Goal: Task Accomplishment & Management: Contribute content

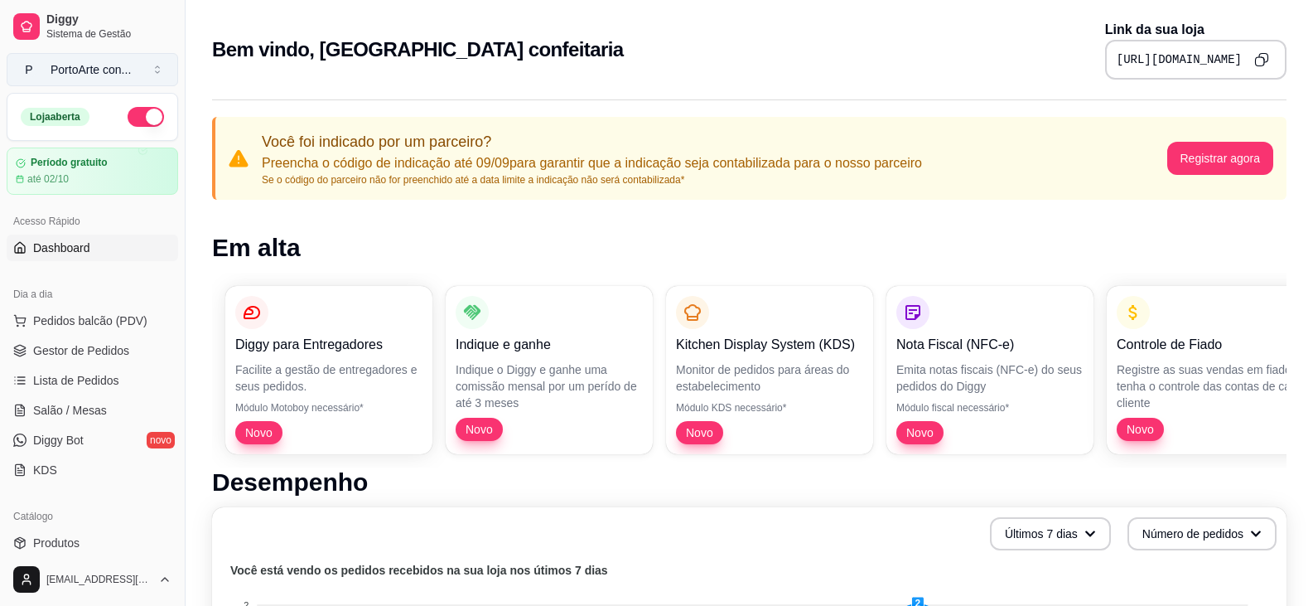
click at [124, 70] on div "PortoArte con ..." at bounding box center [91, 69] width 80 height 17
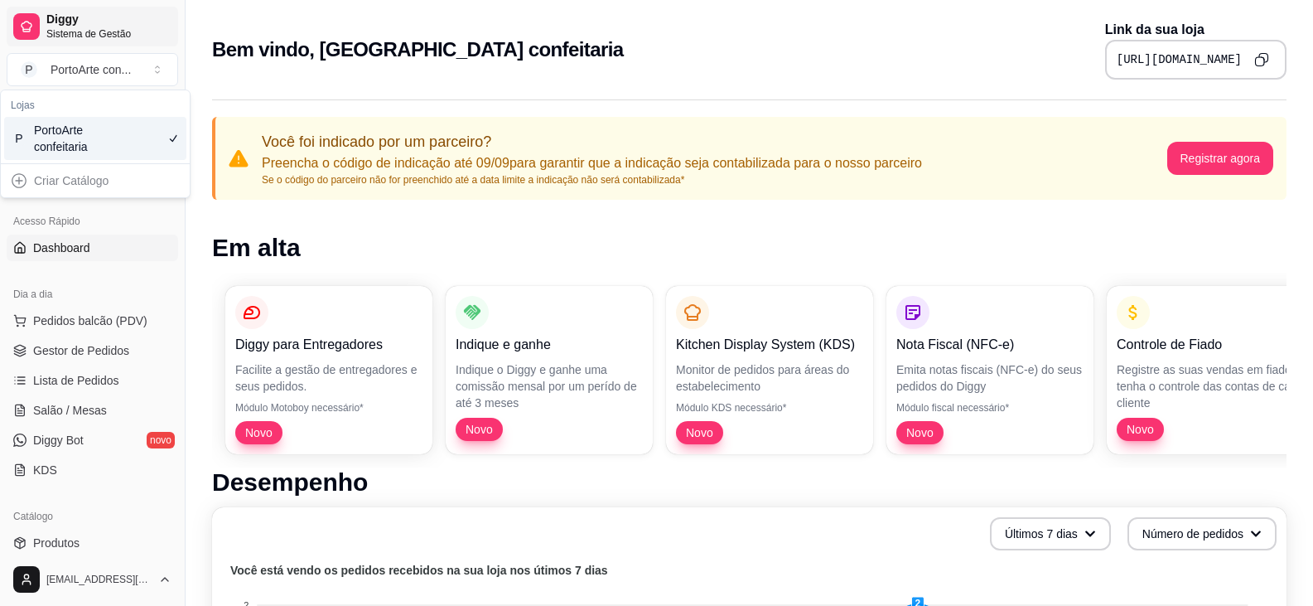
click at [127, 22] on span "Diggy" at bounding box center [108, 19] width 125 height 15
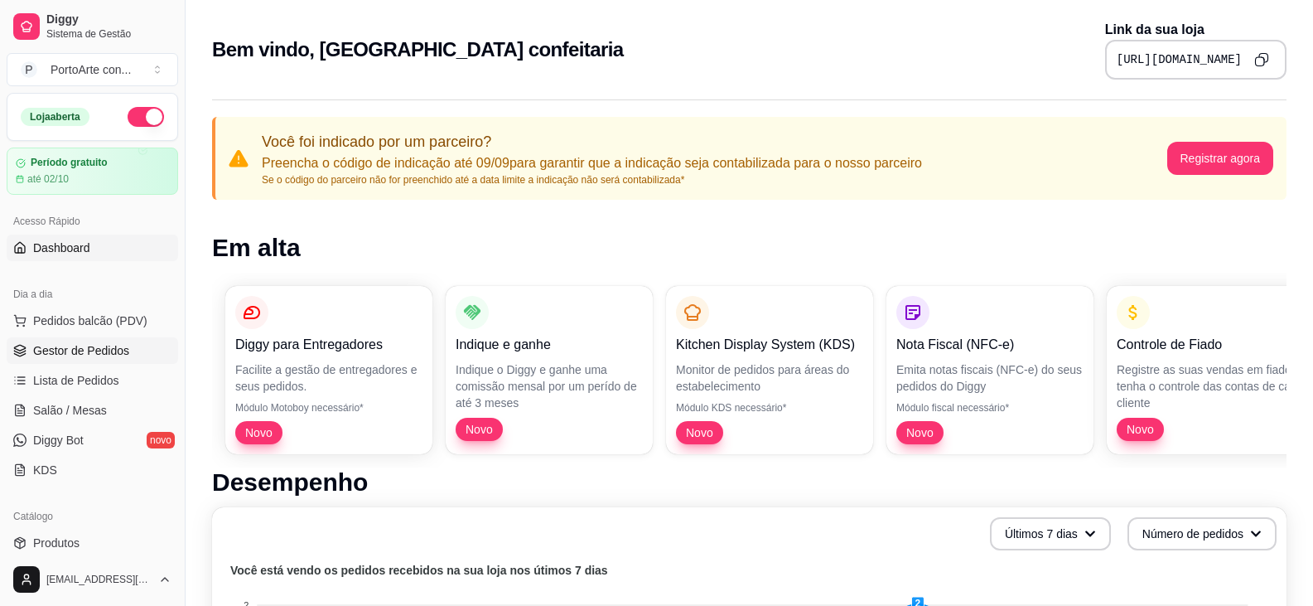
click at [71, 356] on span "Gestor de Pedidos" at bounding box center [81, 350] width 96 height 17
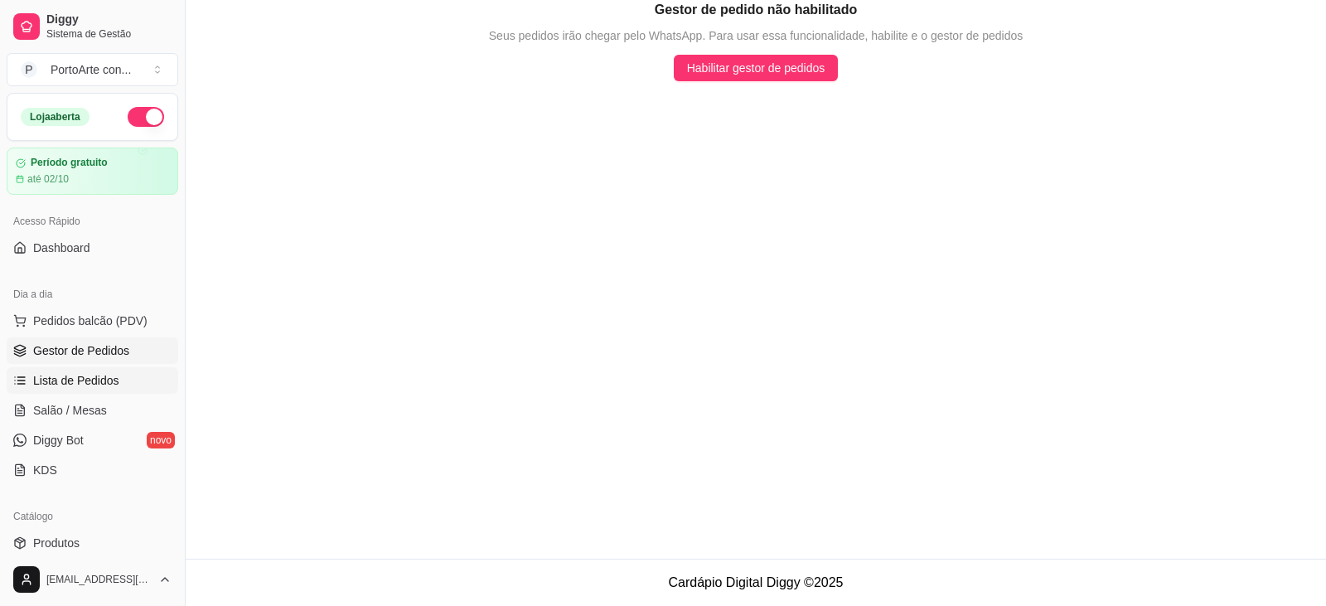
click at [68, 381] on span "Lista de Pedidos" at bounding box center [76, 380] width 86 height 17
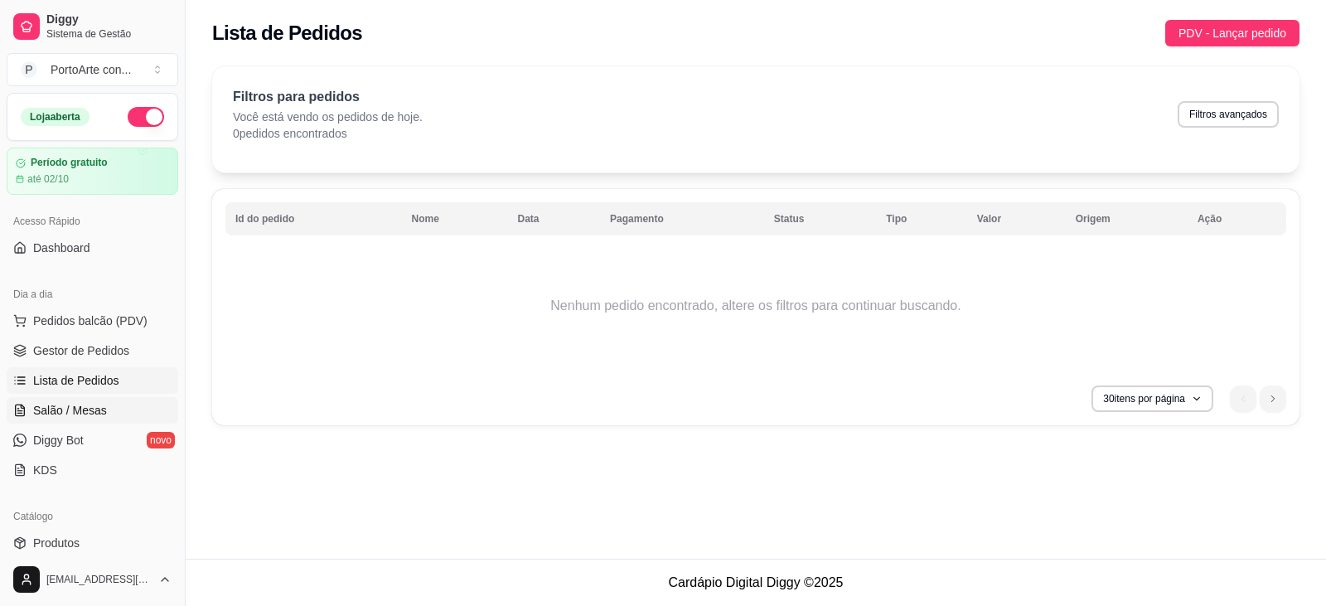
click at [65, 404] on span "Salão / Mesas" at bounding box center [70, 410] width 74 height 17
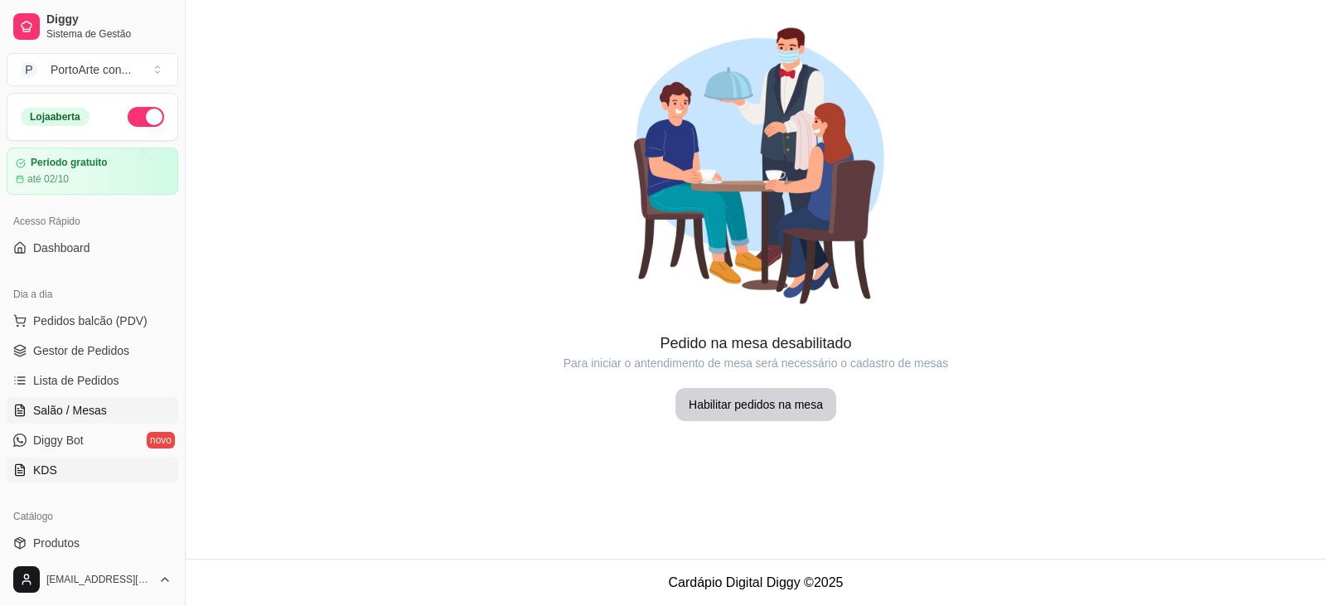
click at [55, 468] on link "KDS" at bounding box center [93, 470] width 172 height 27
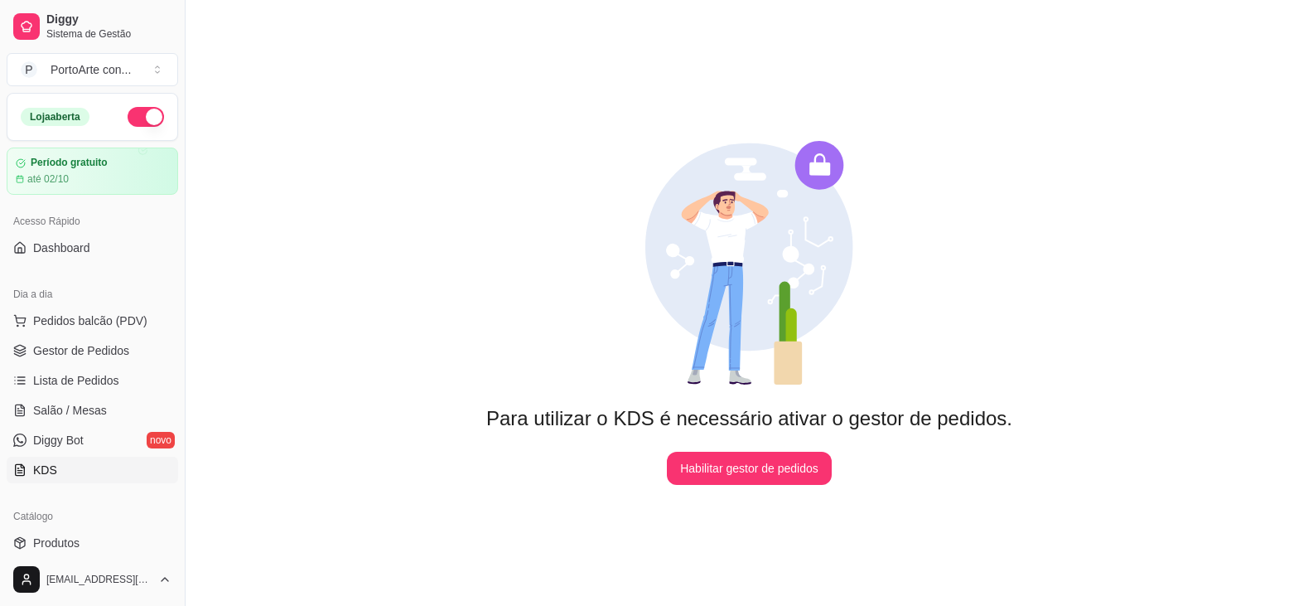
scroll to position [249, 0]
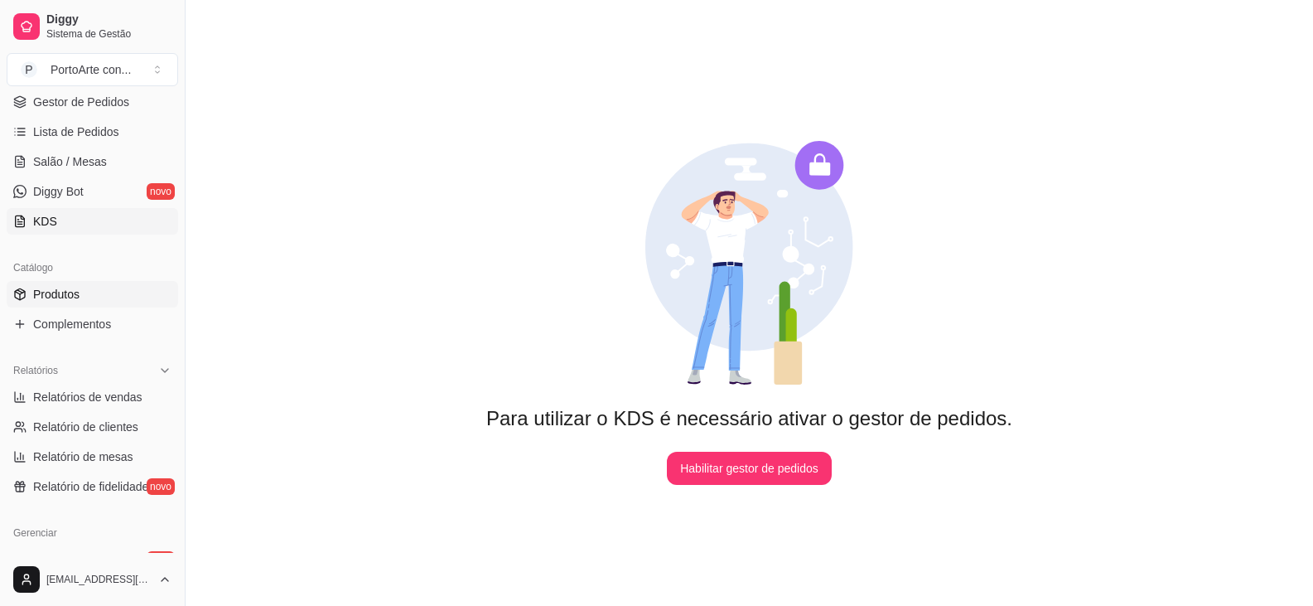
click at [90, 299] on link "Produtos" at bounding box center [93, 294] width 172 height 27
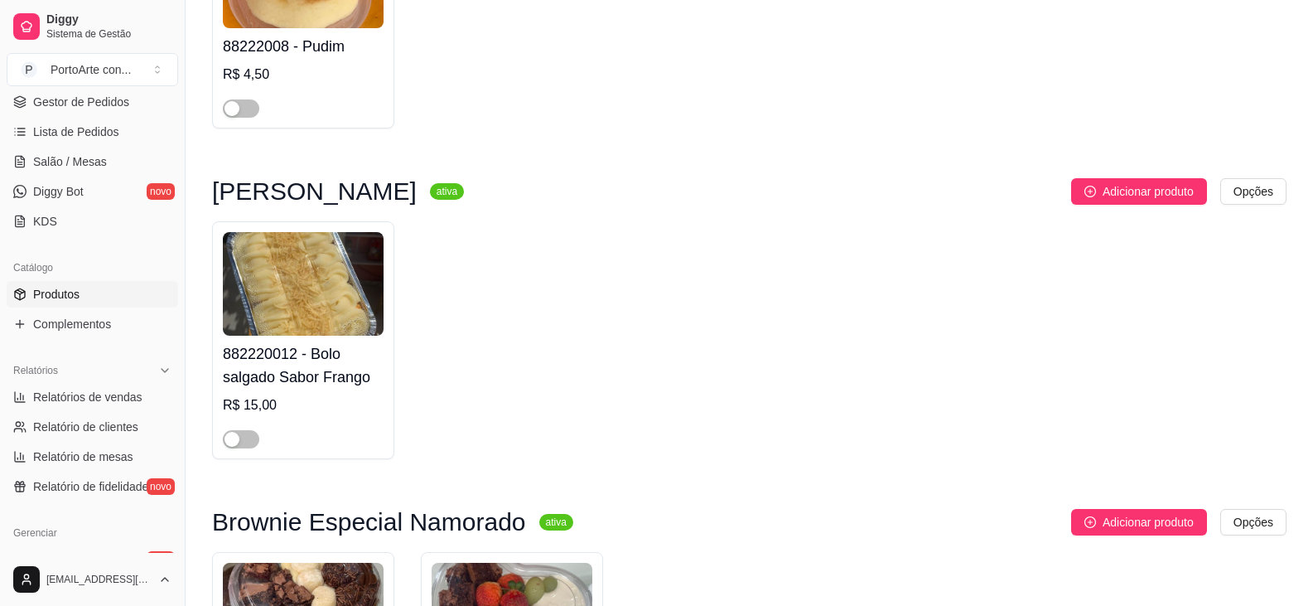
scroll to position [2569, 0]
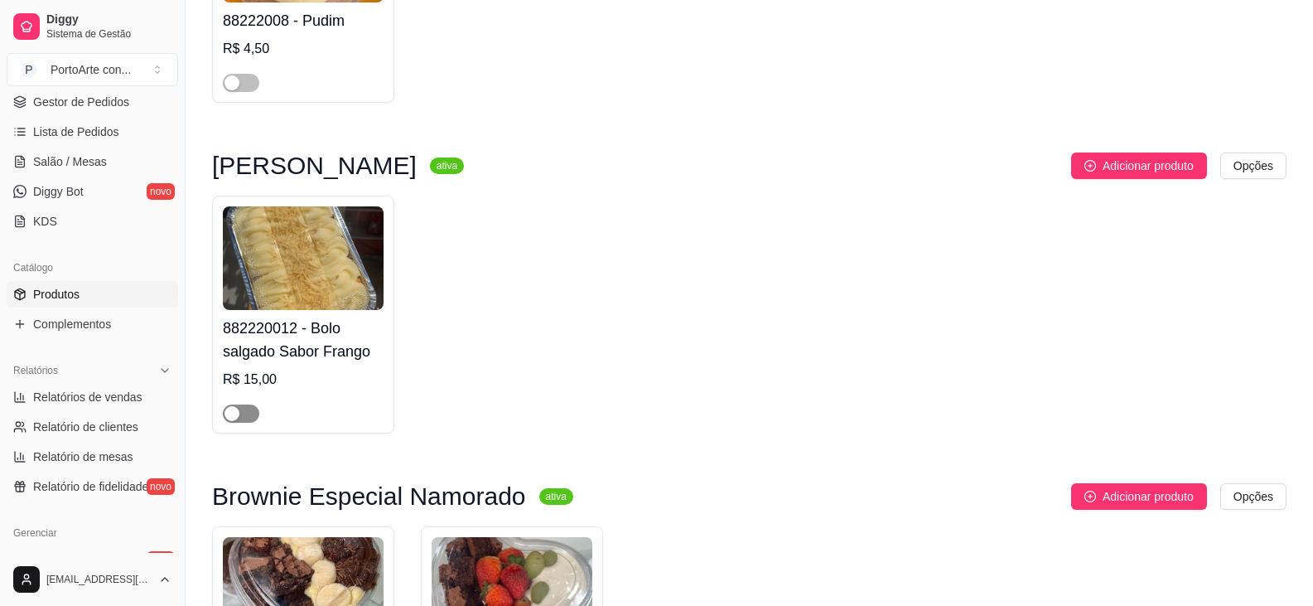
click at [240, 418] on span "button" at bounding box center [241, 413] width 36 height 18
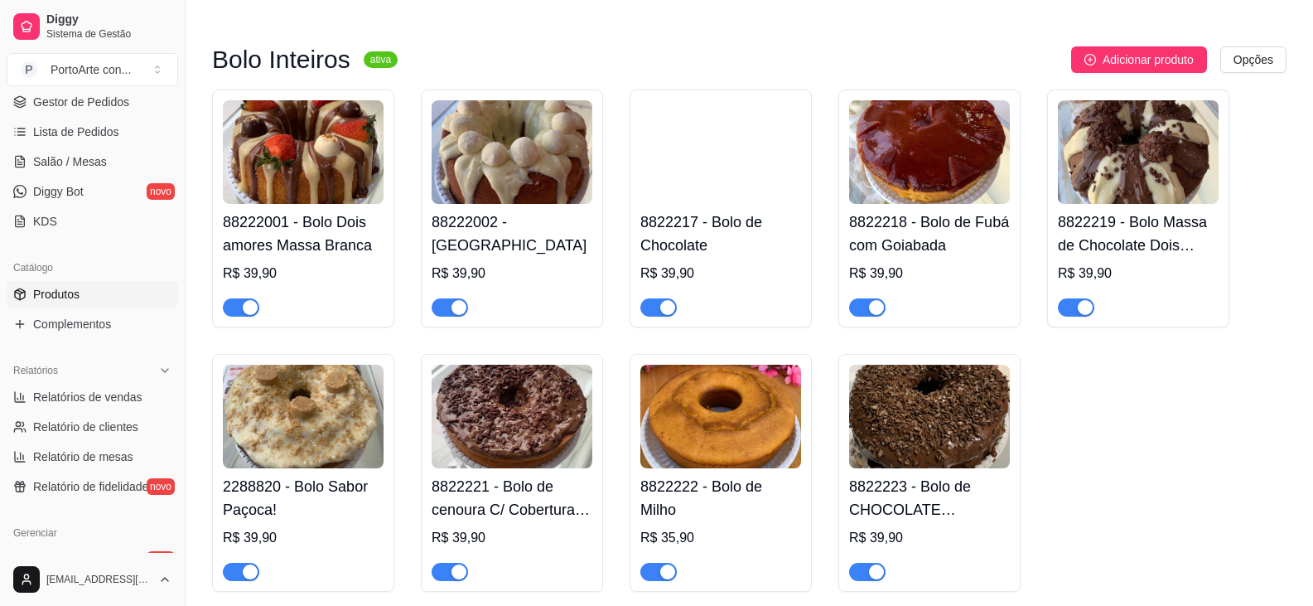
scroll to position [0, 0]
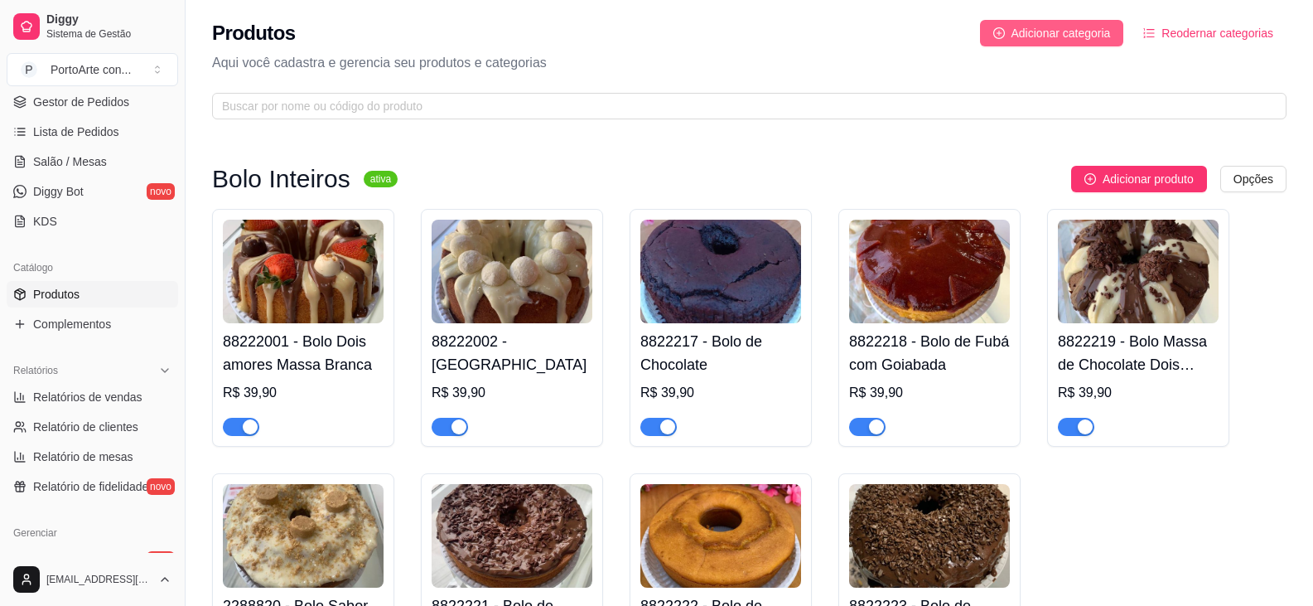
click at [1086, 40] on span "Adicionar categoria" at bounding box center [1061, 33] width 99 height 18
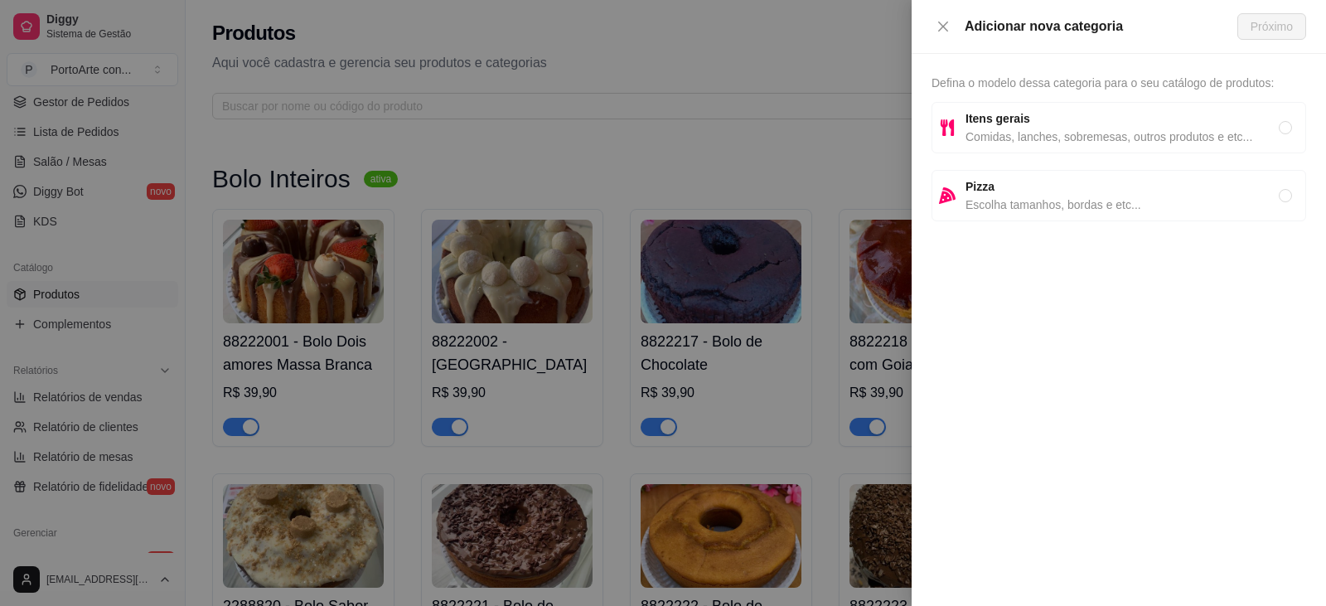
click at [1034, 138] on span "Comidas, lanches, sobremesas, outros produtos e etc..." at bounding box center [1121, 137] width 313 height 18
radio input "true"
click at [1279, 26] on span "Próximo" at bounding box center [1271, 26] width 42 height 18
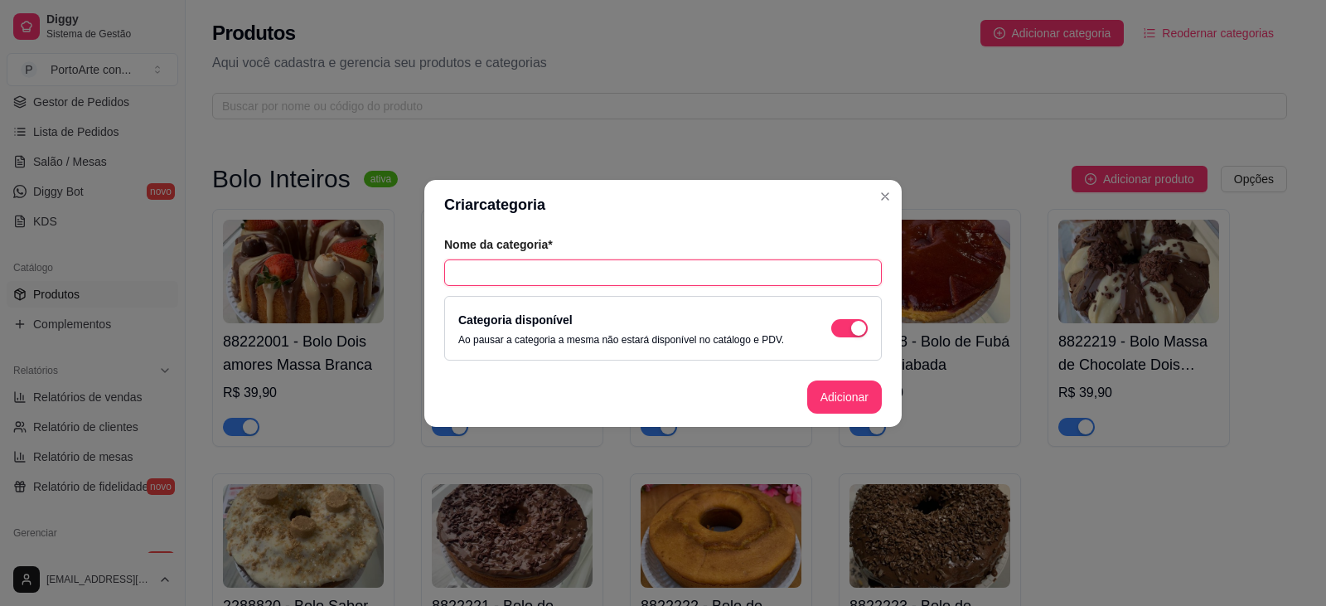
click at [697, 270] on input "text" at bounding box center [663, 272] width 438 height 27
type input "Lanche Natural de Salpicão"
click at [850, 397] on button "Adicionar" at bounding box center [844, 396] width 75 height 33
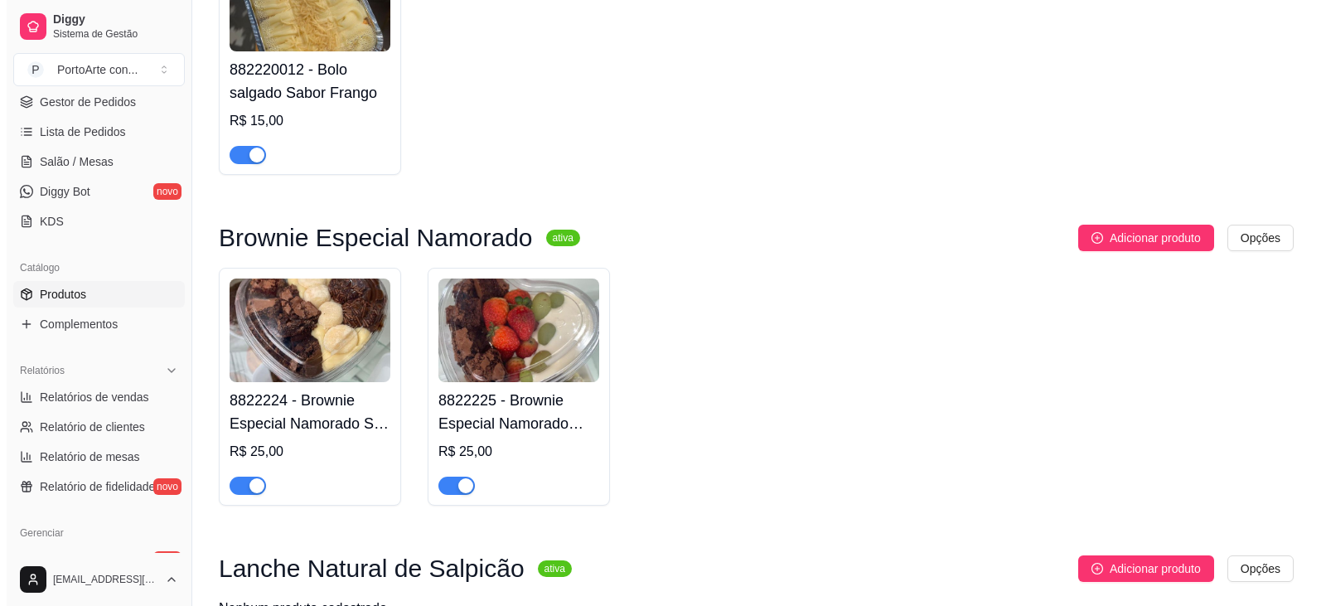
scroll to position [2932, 0]
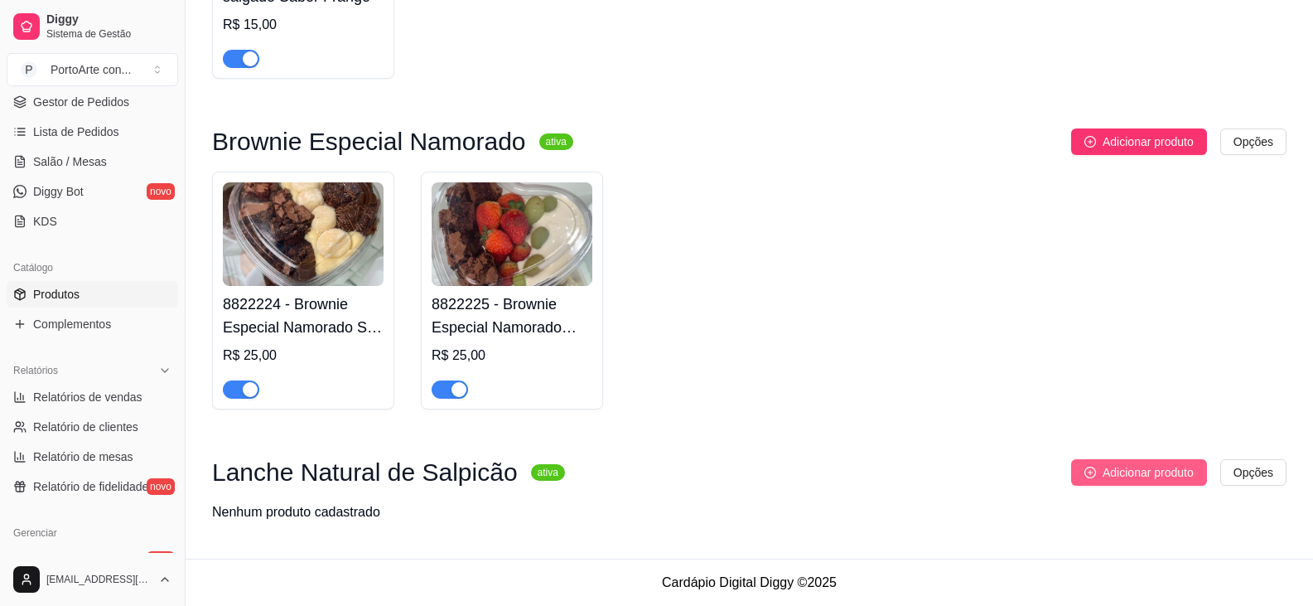
click at [1158, 481] on span "Adicionar produto" at bounding box center [1148, 472] width 91 height 18
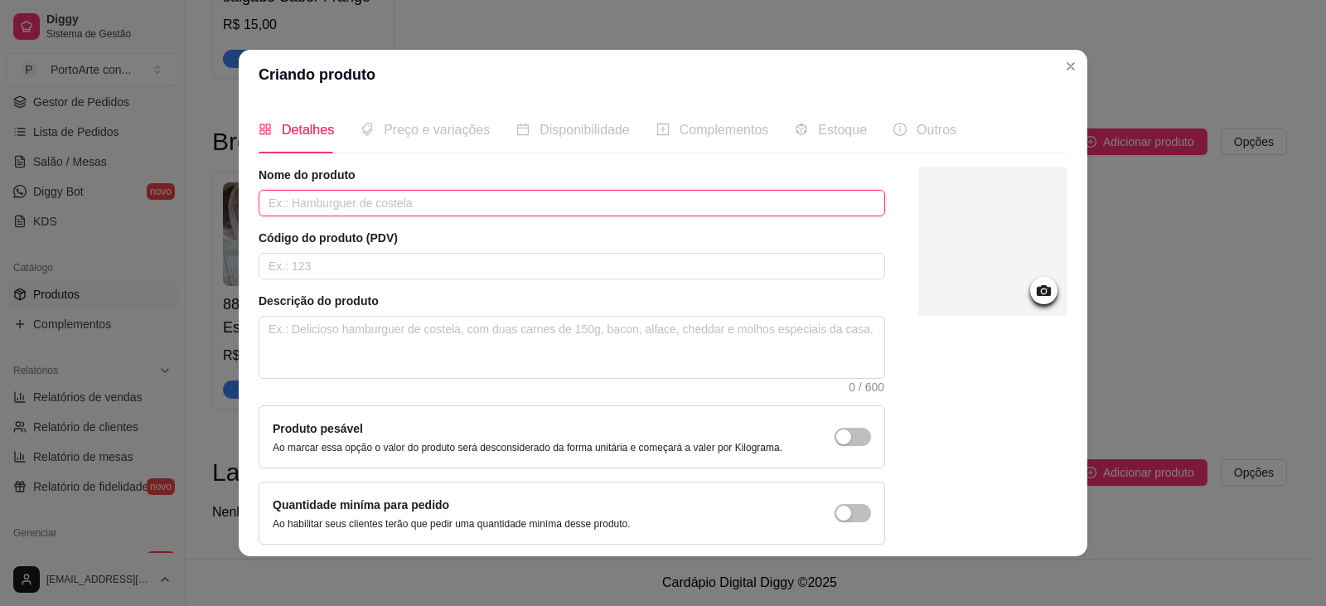
click at [420, 206] on input "text" at bounding box center [572, 203] width 626 height 27
click at [452, 210] on input "text" at bounding box center [572, 203] width 626 height 27
drag, startPoint x: 337, startPoint y: 205, endPoint x: 622, endPoint y: 199, distance: 285.1
click at [622, 199] on input "Lanche Pão fresces" at bounding box center [572, 203] width 626 height 27
type input "Lanche Pão francês de Salpicão (1)"
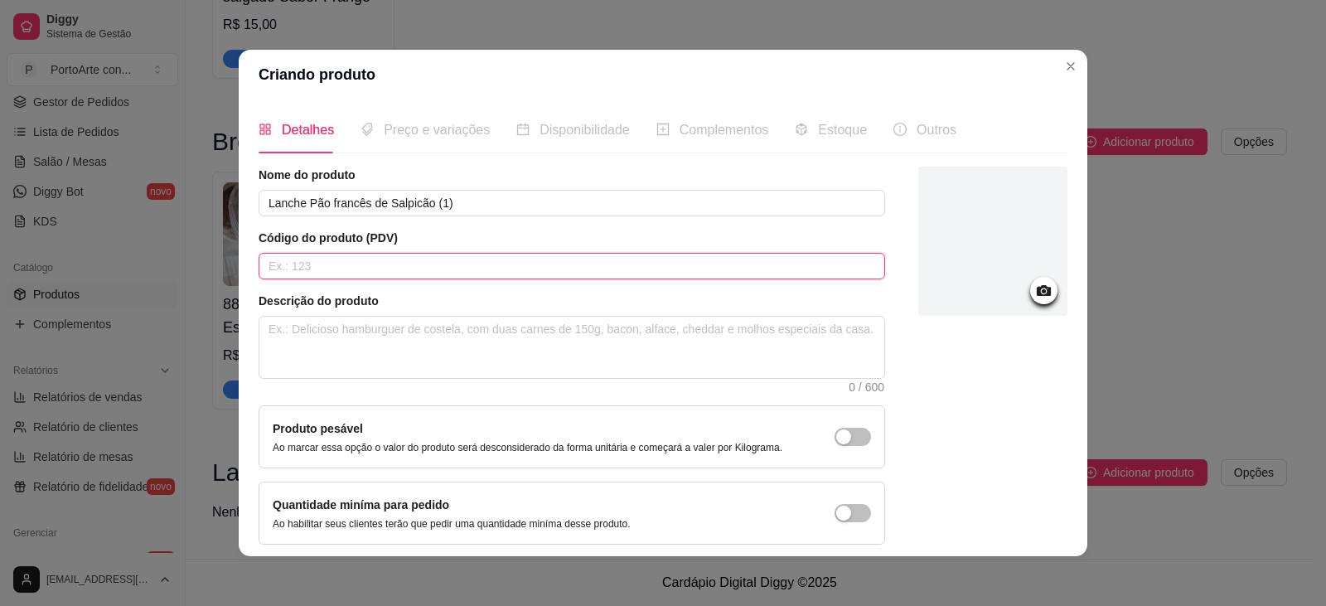
click at [339, 264] on input "text" at bounding box center [572, 266] width 626 height 27
type input "8822225"
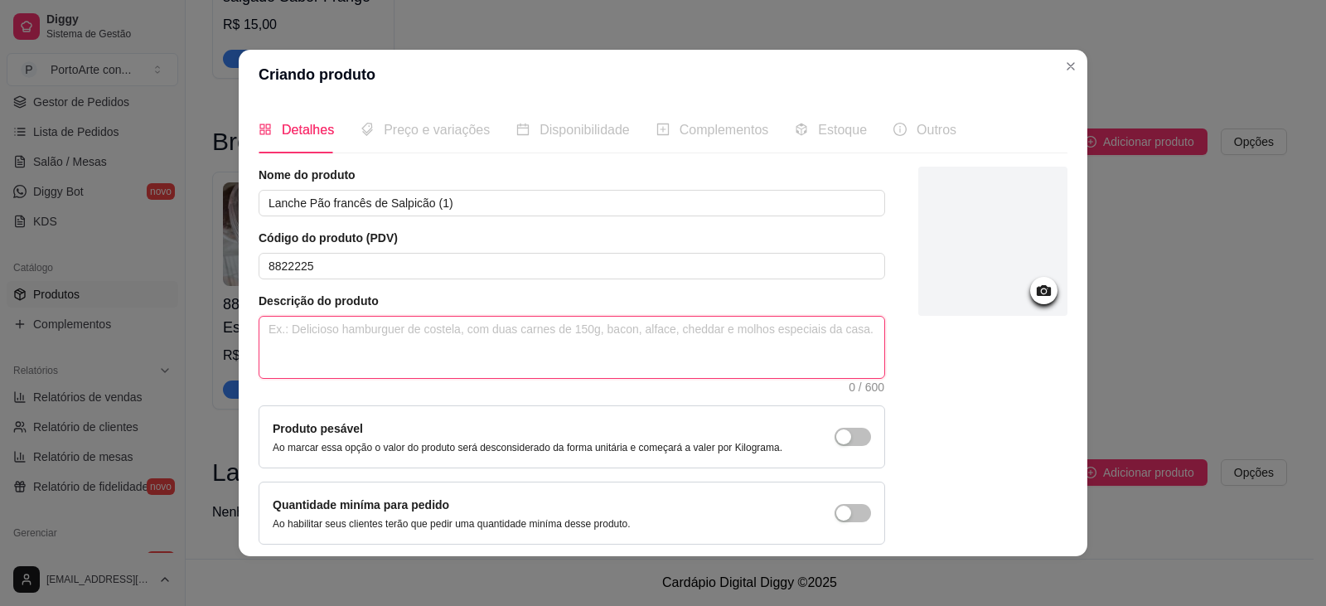
click at [416, 332] on textarea at bounding box center [571, 347] width 625 height 61
type textarea "P"
type textarea "Pã"
type textarea "Pão"
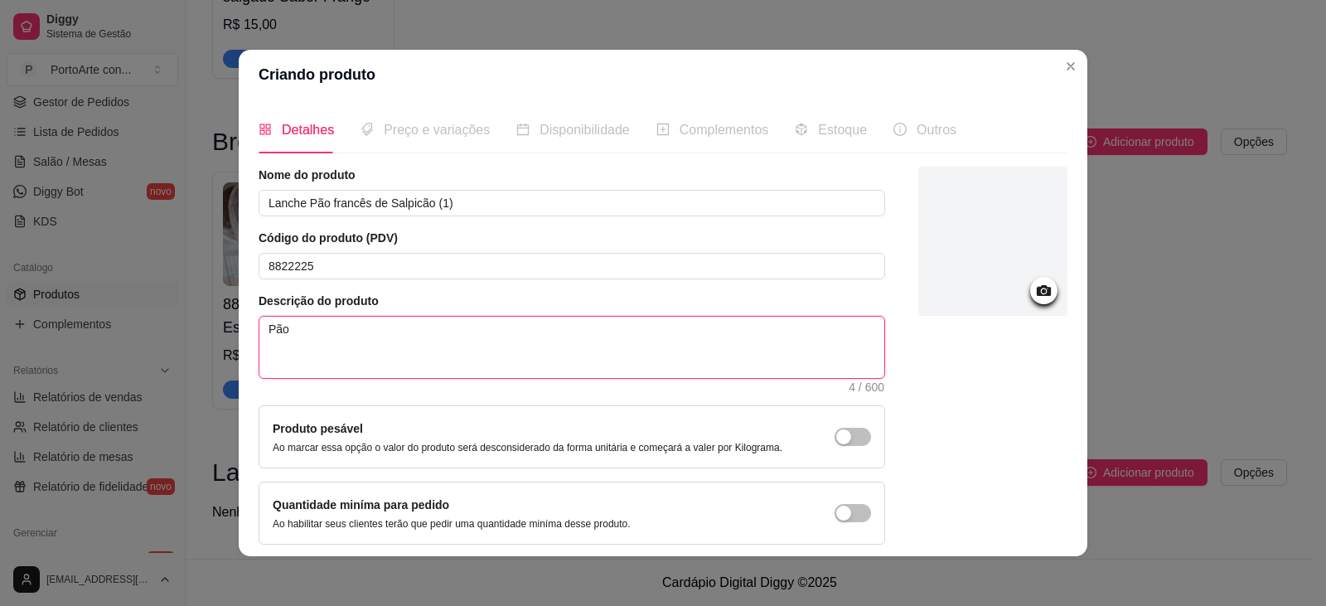
type textarea "Pão f"
type textarea "Pão fr"
type textarea "Pão fre"
type textarea "Pão fres"
type textarea "Pão fresq"
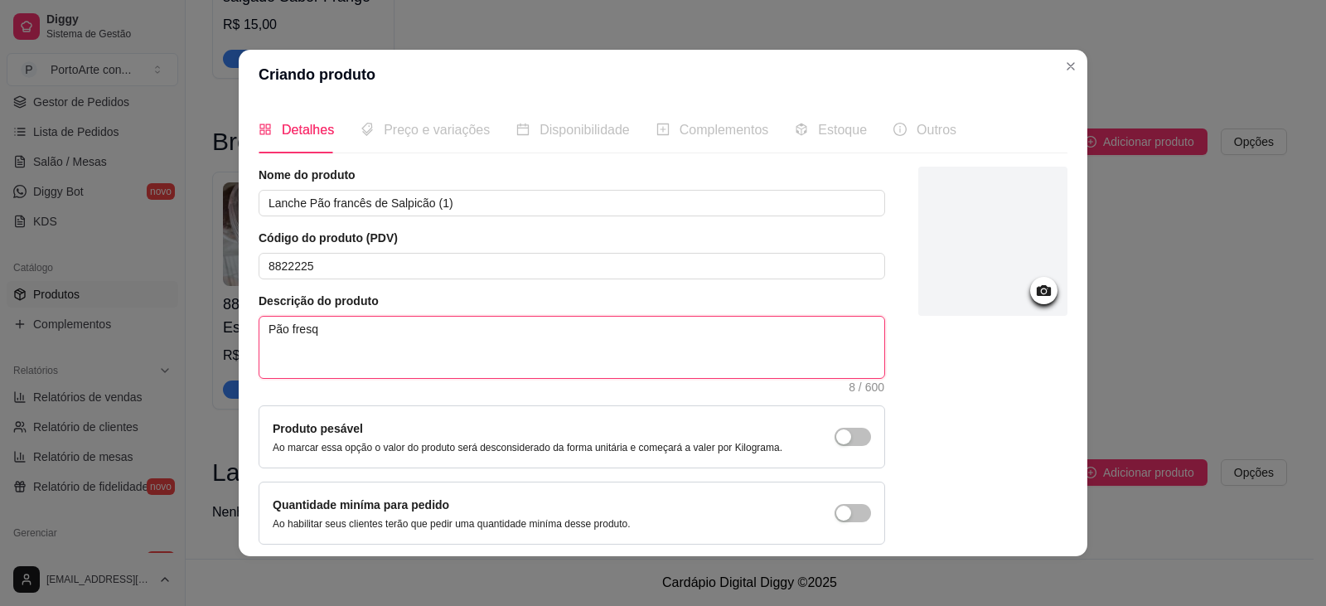
type textarea "Pão fresqu"
type textarea "Pão fresqui"
type textarea "Pão fresquin"
type textarea "Pão fresquinh"
type textarea "Pão fresquinho"
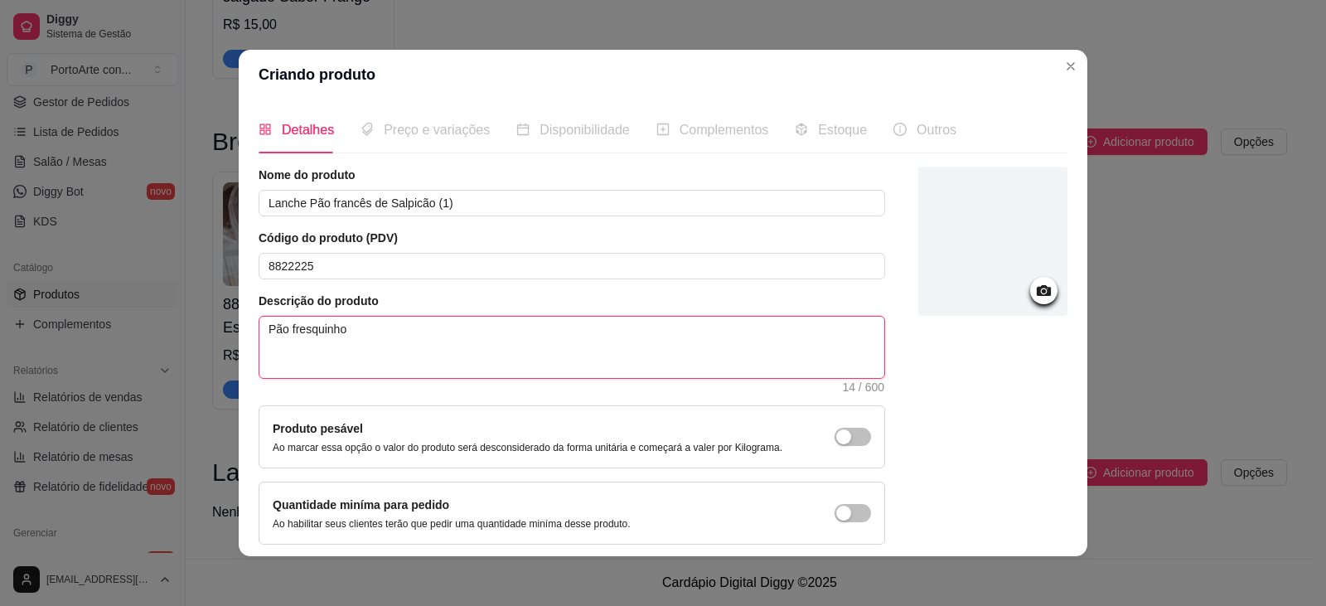
type textarea "Pão fresquinho"
type textarea "Pão fresquinho F"
type textarea "Pão fresquinho Fr"
type textarea "Pão fresquinho Fra"
type textarea "Pão fresquinho Fran"
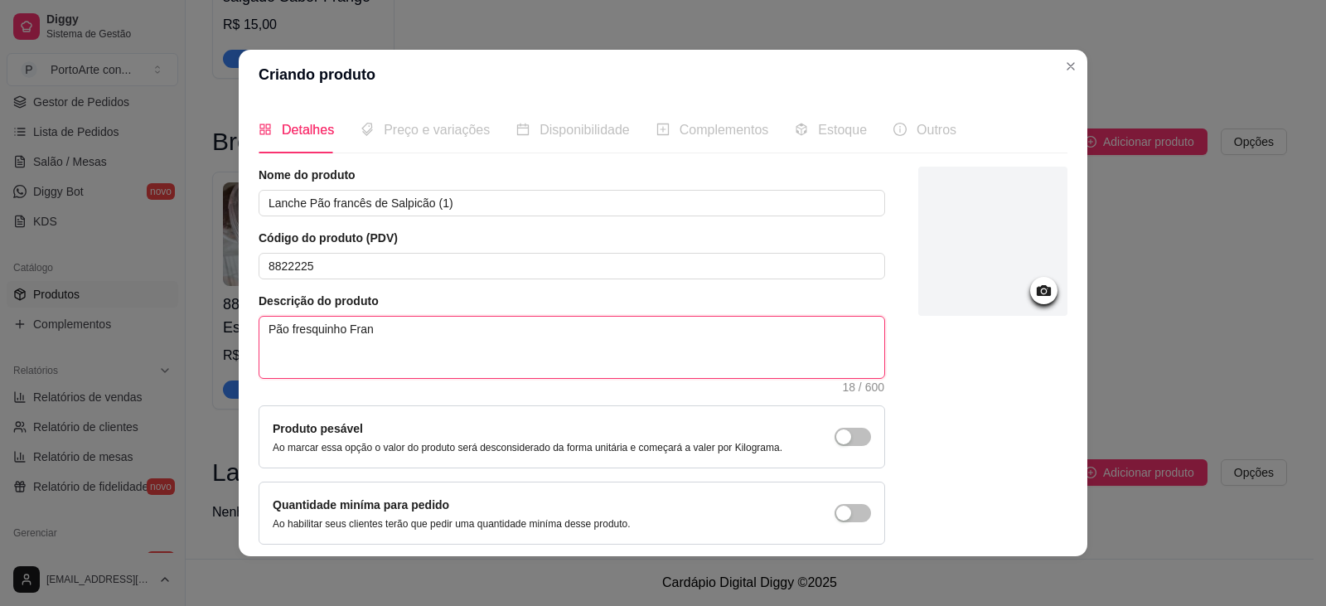
type textarea "Pão fresquinho Franc"
type textarea "Pão fresquinho France"
type textarea "Pão fresquinho [PERSON_NAME]"
type textarea "Pão [PERSON_NAME] ("
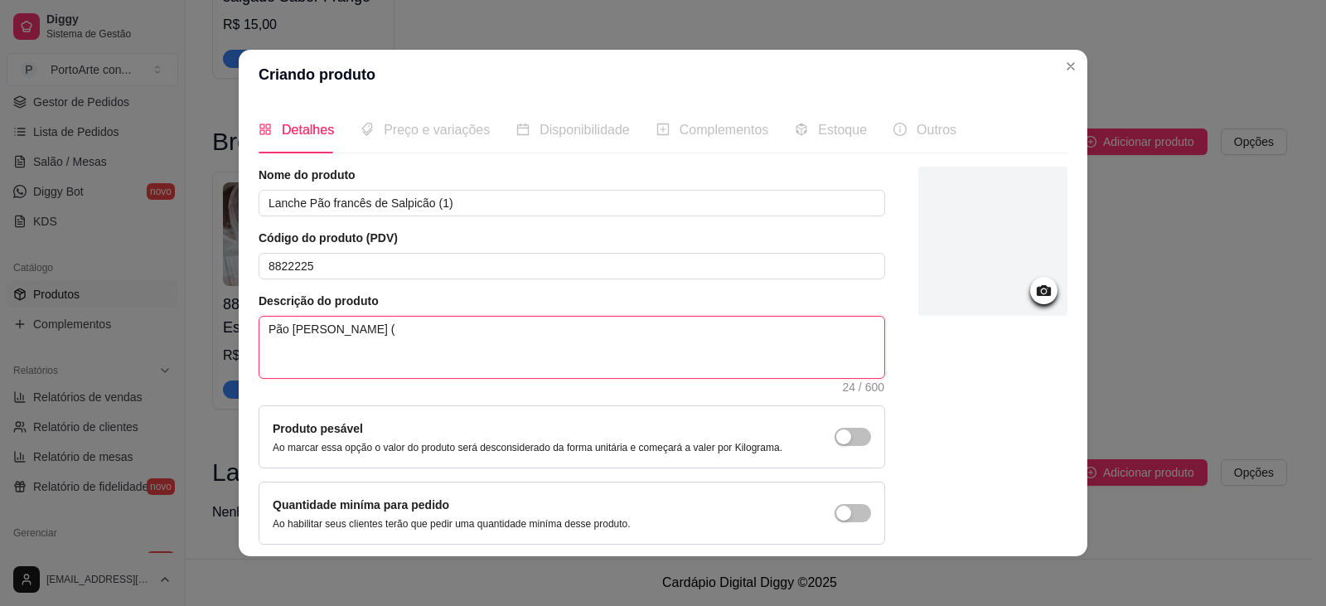
type textarea "Pão [PERSON_NAME] ("
type textarea "Pão fresquinho [PERSON_NAME] ( c"
type textarea "Pão [PERSON_NAME] ( cl"
type textarea "Pão fresquinho [PERSON_NAME] ( cla"
type textarea "Pão [PERSON_NAME] ( clas"
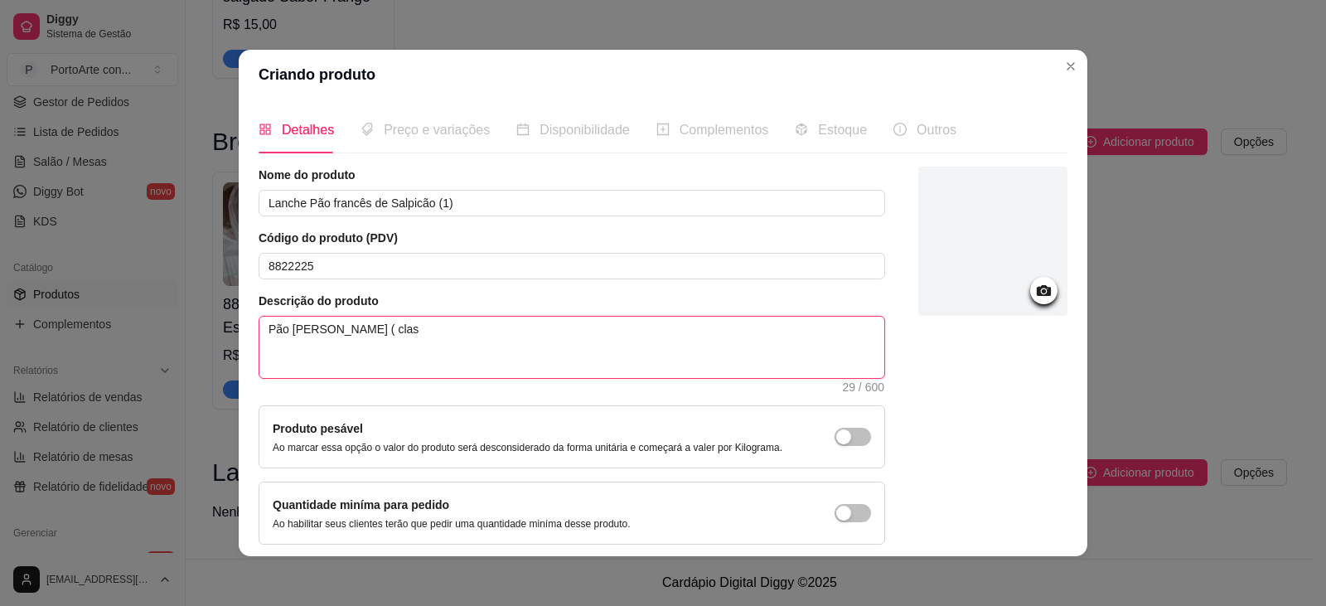
type textarea "Pão [PERSON_NAME] ( class"
type textarea "[PERSON_NAME] ( classi"
type textarea "Pão fresquinho Frances ( classic"
type textarea "Pão [PERSON_NAME] ( classico"
type textarea "Pão fresquinho [PERSON_NAME] ( classico)"
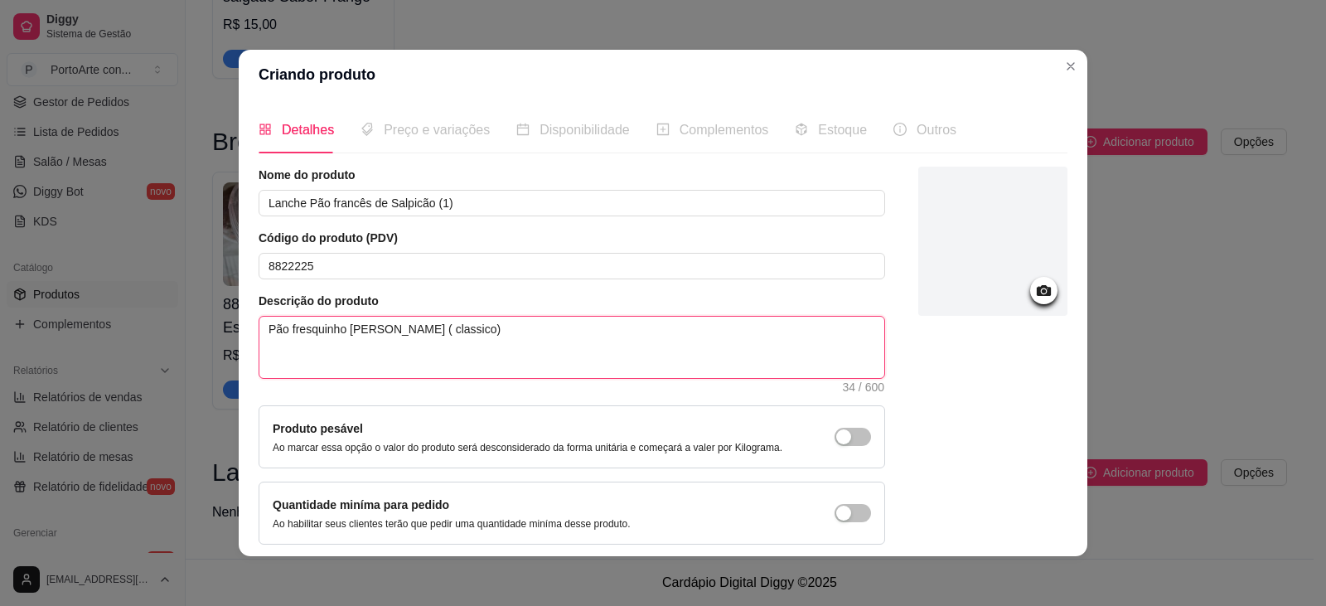
type textarea "Pão fresquinho [PERSON_NAME] ( classico)"
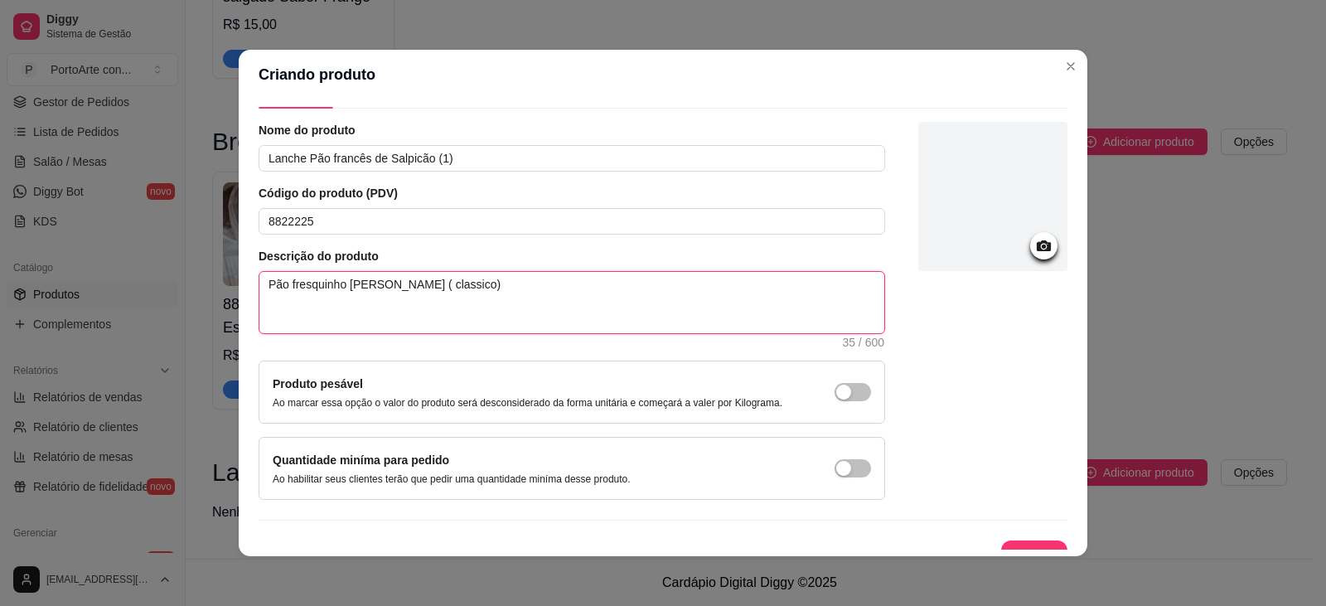
scroll to position [69, 0]
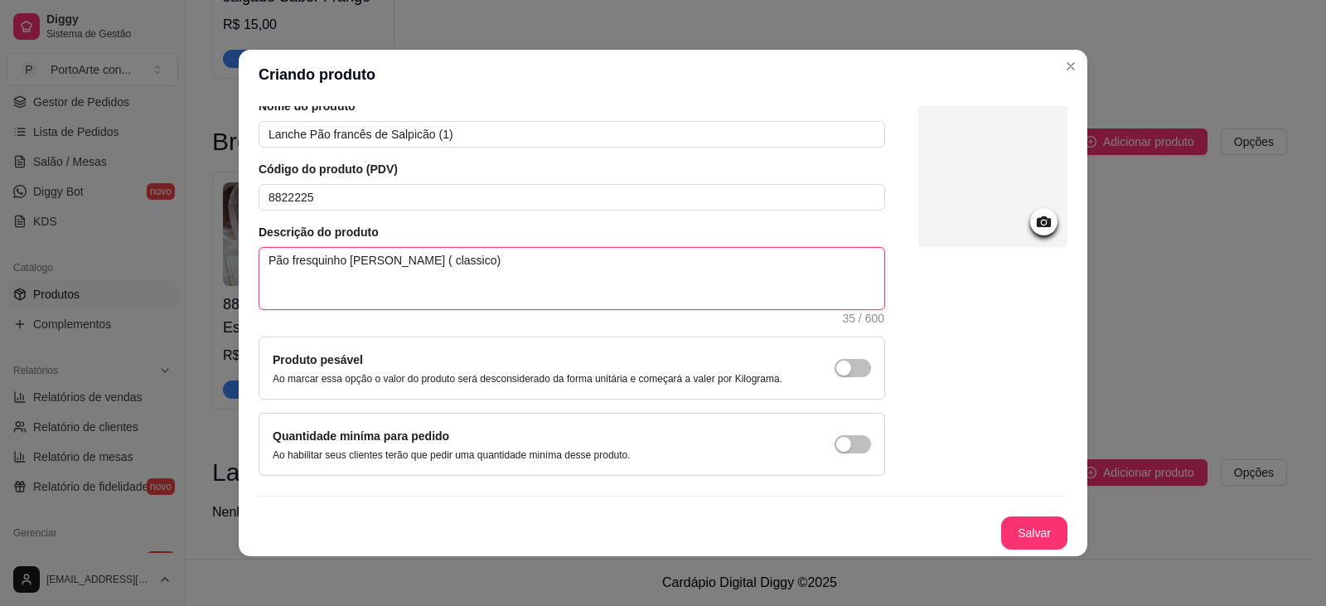
drag, startPoint x: 366, startPoint y: 261, endPoint x: 299, endPoint y: 259, distance: 67.1
click at [299, 259] on textarea "Pão fresquinho [PERSON_NAME] ( classico)" at bounding box center [571, 278] width 625 height 61
type textarea "Pão [PERSON_NAME] ( clássico)"
type textarea "Pão [PERSON_NAME] ( clássico) R"
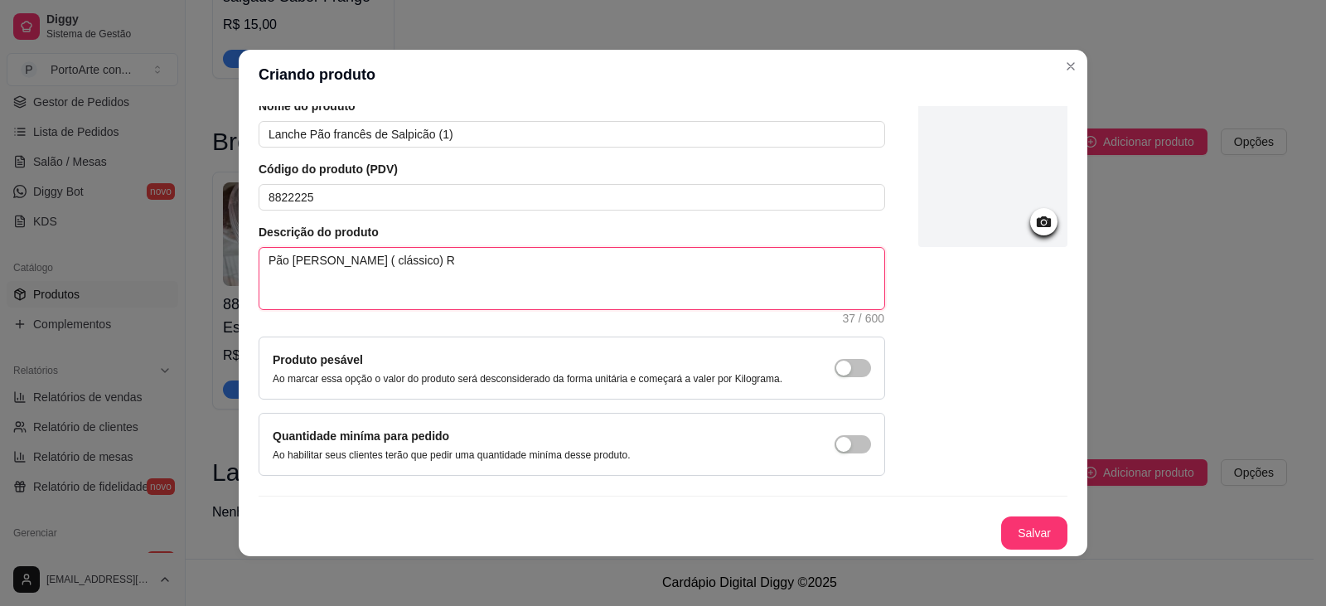
type textarea "Pão fresquinho Frances ( clássico) Re"
type textarea "Pão [PERSON_NAME] ( clássico) Rec"
type textarea "Pão fresquinho Frances ( clássico) Rech"
type textarea "Pão fresquinho Frances ( clássico) Reche"
type textarea "Pão fresquinho [PERSON_NAME] ( clássico) Rechea"
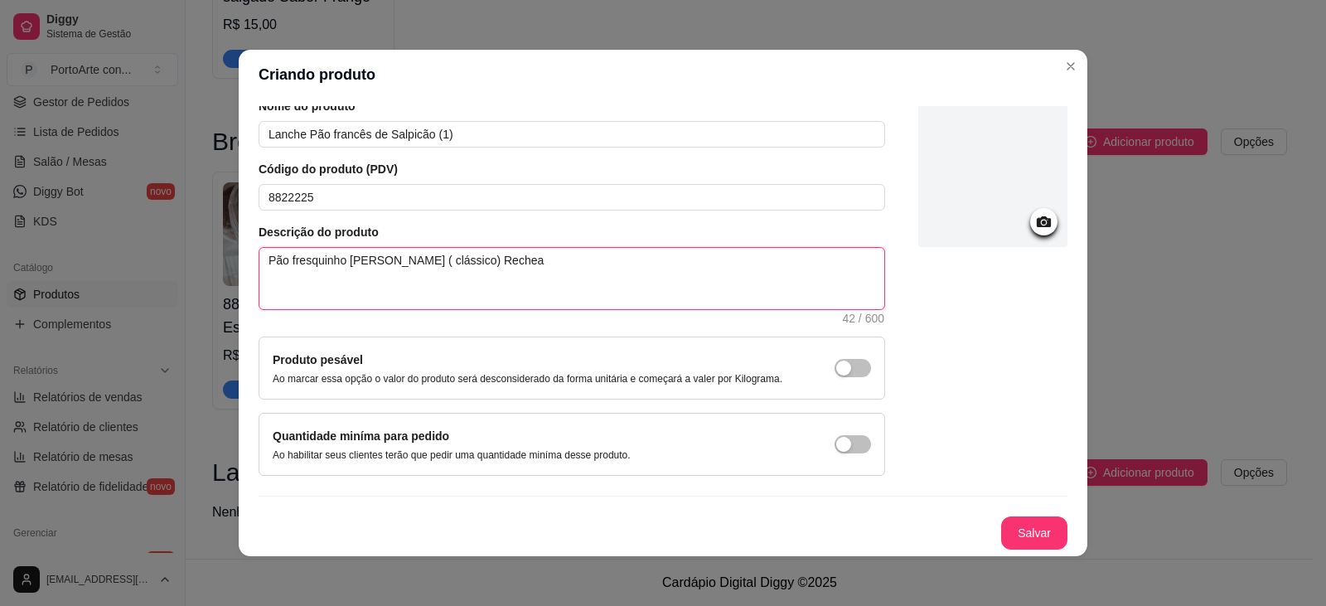
type textarea "Pão fresquinho Frances ( clássico) Rechead"
type textarea "Pão fresquinho Frances ( clássico) Recheado"
type textarea "Pão fresquinho Frances ( clássico) Recheado d"
type textarea "Pão fresquinho Frances ( clássico) Recheado de"
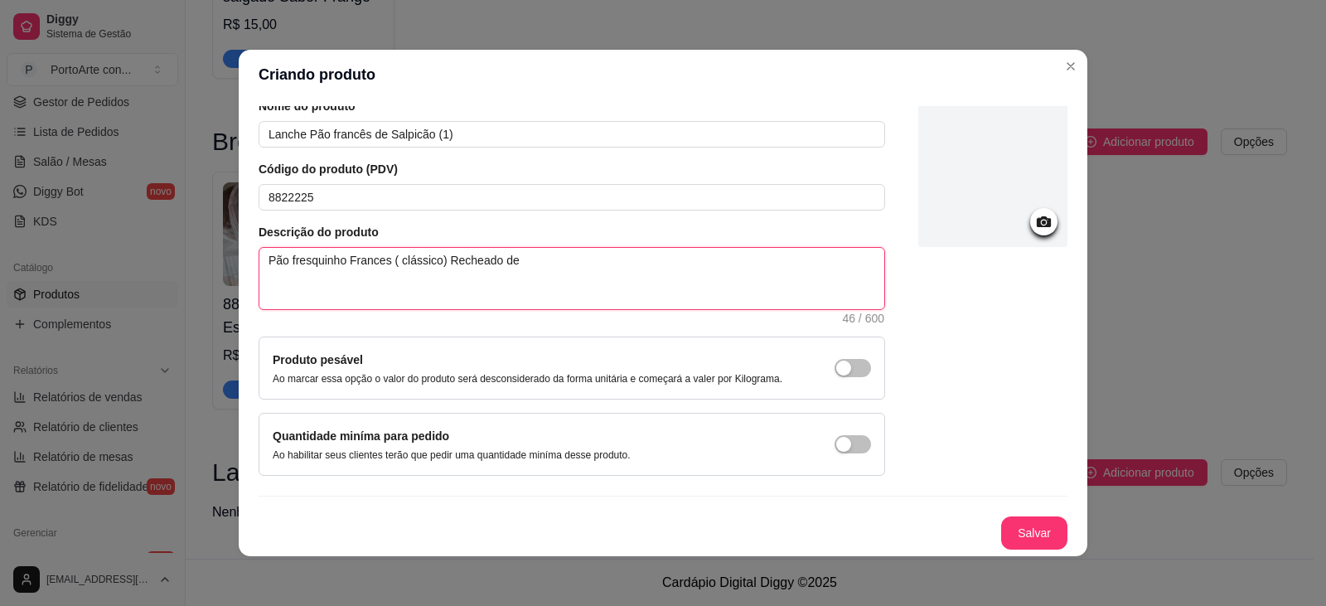
type textarea "Pão fresquinho Frances ( clássico) Recheado de"
type textarea "Pão fresquinho Frances ( clássico) Recheado de S"
type textarea "Pão fresquinho Frances ( clássico) Recheado de Sa"
type textarea "Pão fresquinho Frances ( clássico) Recheado de Sal"
type textarea "Pão fresquinho Frances ( clássico) Recheado de Salp"
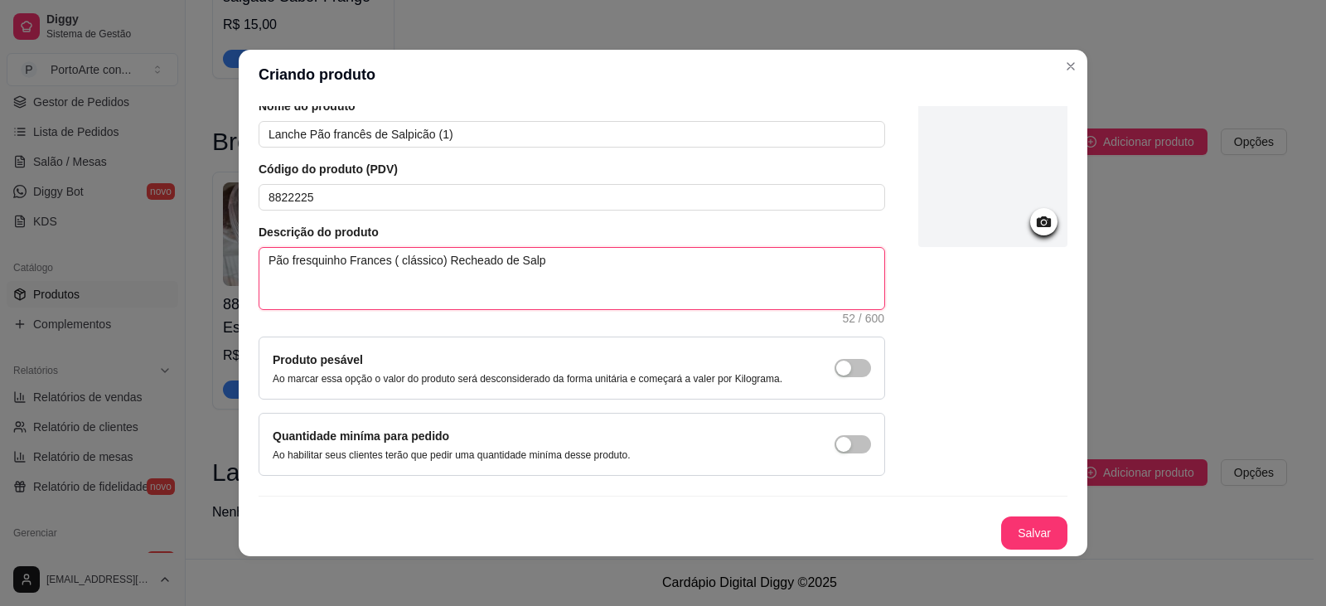
type textarea "Pão fresquinho Frances ( clássico) Recheado de Salpi"
type textarea "Pão fresquinho Frances ( clássico) Recheado de Salpic"
type textarea "Pão fresquinho Frances ( clássico) Recheado de Salpicã"
type textarea "Pão fresquinho Frances ( clássico) Recheado de Salpicão"
type textarea "Pão fresquinho Frances ( clássico) Recheado de Salpicão("
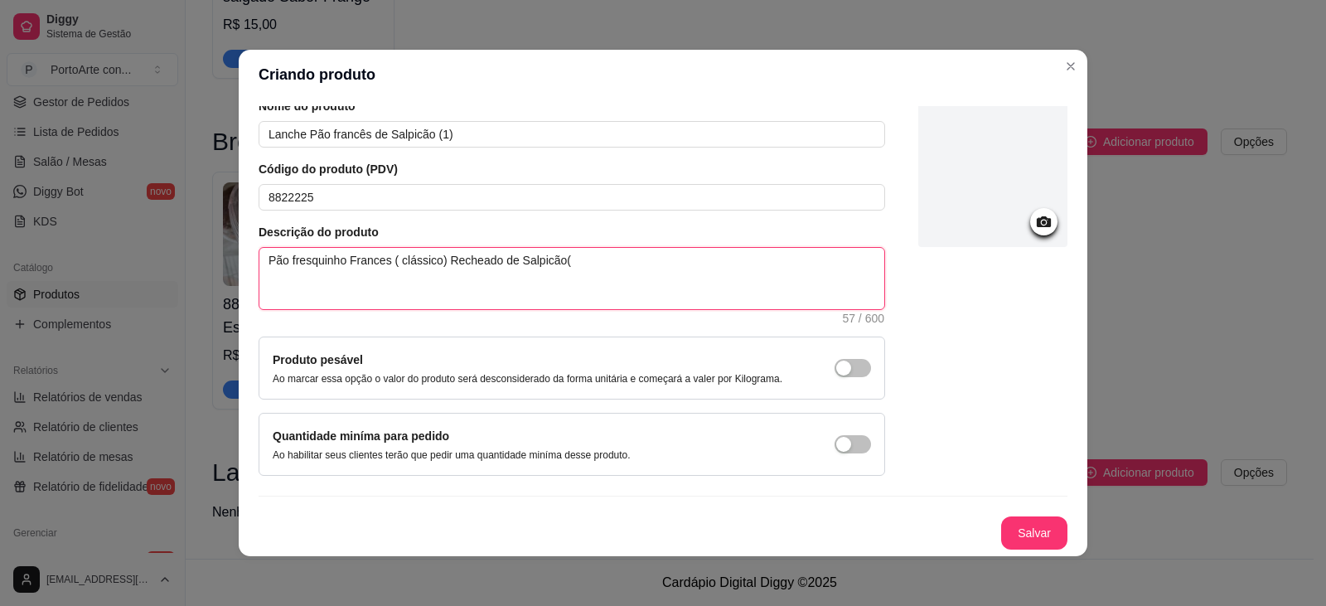
type textarea "Pão fresquinho Frances ( clássico) Recheado de Salpicão("
type textarea "Pão fresquinho Frances ( clássico) Recheado de Salpicão( P"
type textarea "Pão fresquinho Frances ( clássico) Recheado de Salpicão( Pa"
type textarea "Pão fresquinho Frances ( clássico) Recheado de Salpicão( Pat"
type textarea "Pão fresquinho Frances ( clássico) Recheado de Salpicão( Pate"
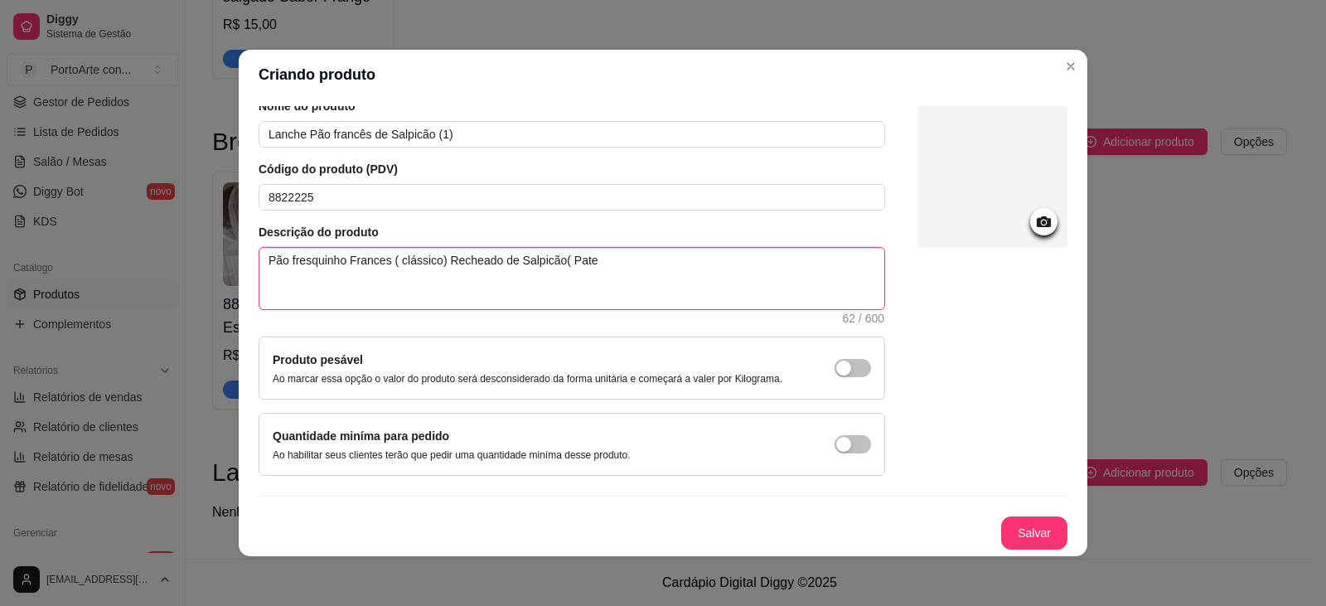
type textarea "Pão fresquinho Frances ( clássico) Recheado de Salpicão( Pate"
type textarea "Pão fresquinho Frances ( clássico) Recheado de Salpicão( Pate d"
type textarea "Pão fresquinho Frances ( clássico) Recheado de Salpicão( Pate de"
type textarea "Pão fresquinho Frances ( clássico) Recheado de Salpicão( Pate de f"
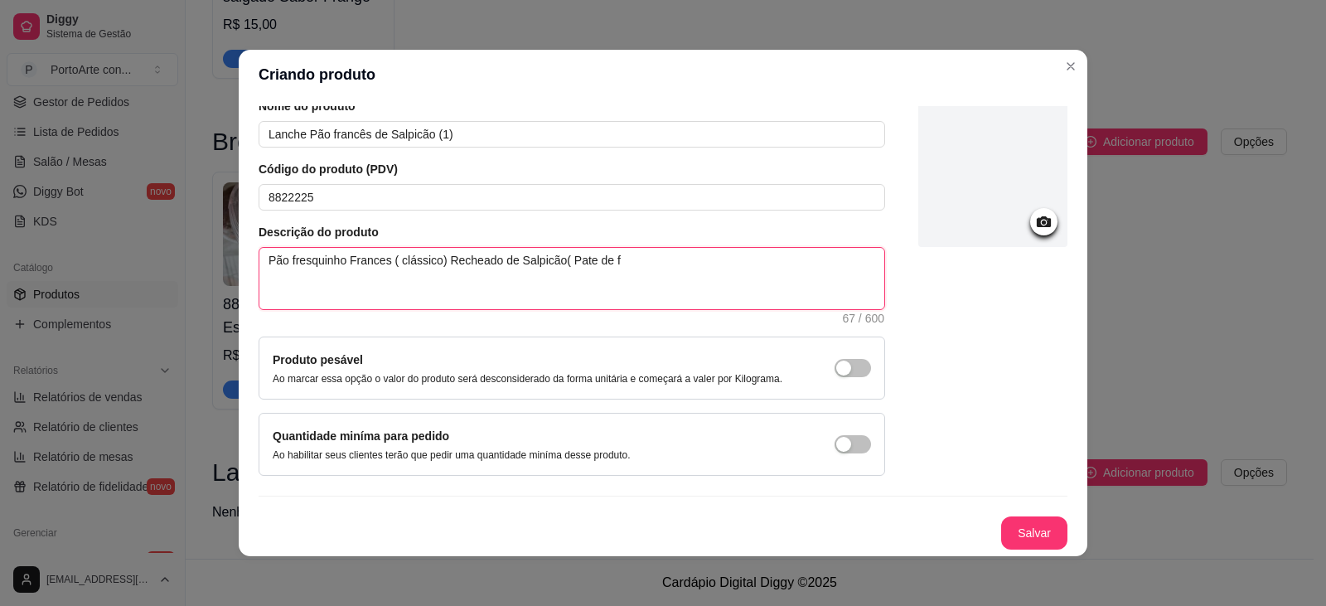
type textarea "Pão fresquinho Frances ( clássico) Recheado de Salpicão( Pate de fr"
type textarea "Pão fresquinho Frances ( clássico) Recheado de Salpicão( Pate de fra"
type textarea "Pão fresquinho Frances ( clássico) Recheado de Salpicão( Pate de fran"
type textarea "Pão fresquinho Frances ( clássico) Recheado de Salpicão( Pate de frang"
type textarea "Pão fresquinho Frances ( clássico) Recheado de Salpicão( Pate de frango"
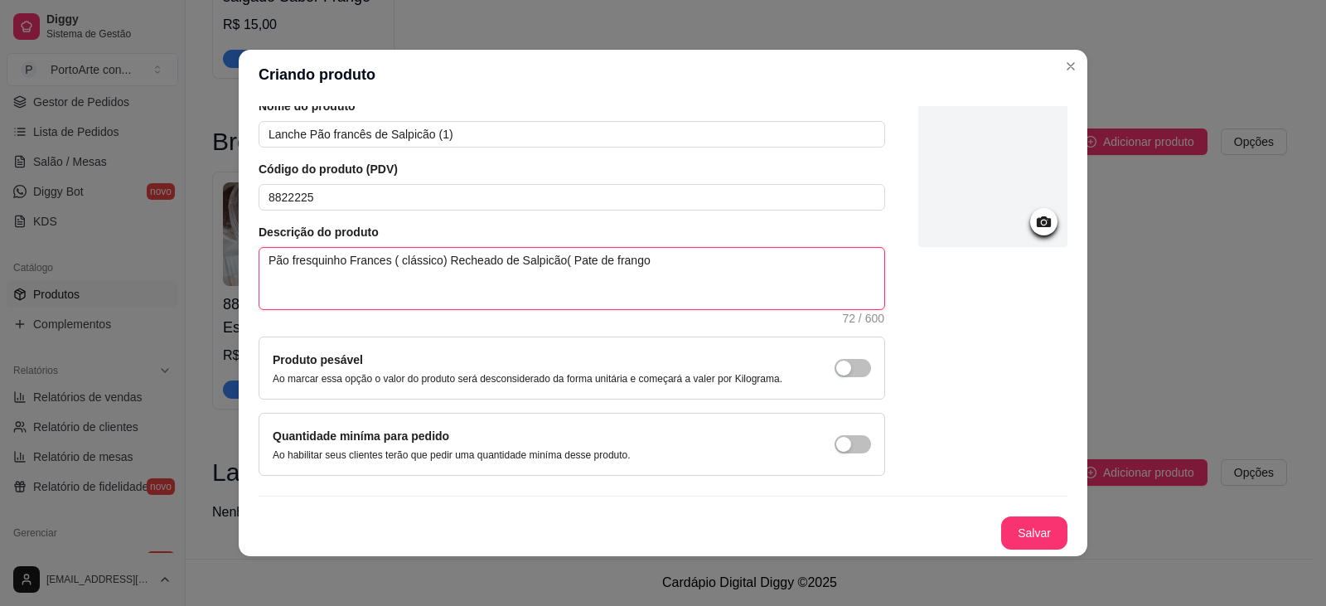
type textarea "Pão fresquinho Frances ( clássico) Recheado de Salpicão( Pate de frango)"
type textarea "Pão fresquinho Frances ( clássico) Recheado de Salpicão( Pate de frango) C"
type textarea "Pão fresquinho Frances ( clássico) Recheado de Salpicão( Pate de frango) Cp"
type textarea "Pão fresquinho Frances ( clássico) Recheado de Salpicão( Pate de frango) Cpo"
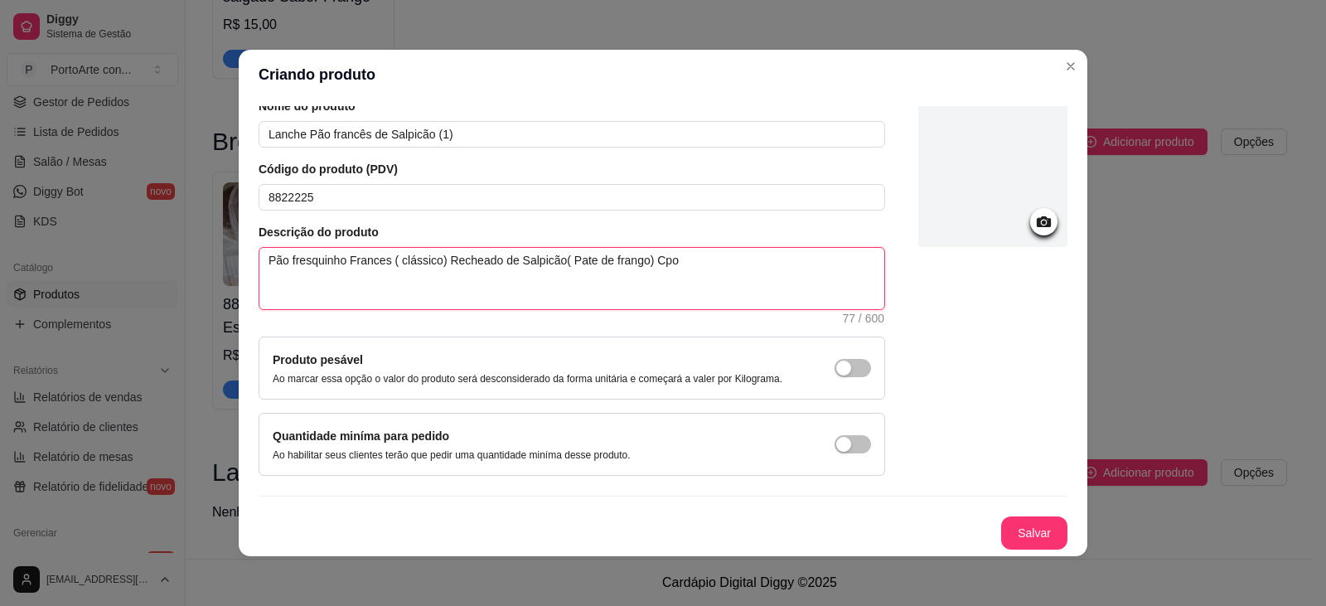
type textarea "Pão fresquinho Frances ( clássico) Recheado de Salpicão( Pate de frango) Cp"
type textarea "Pão fresquinho Frances ( clássico) Recheado de Salpicão( Pate de frango) C"
type textarea "Pão fresquinho Frances ( clássico) Recheado de Salpicão( Pate de frango)"
type textarea "Pão fresquinho Frances ( clássico) Recheado de Salpicão( Pate de frango) C"
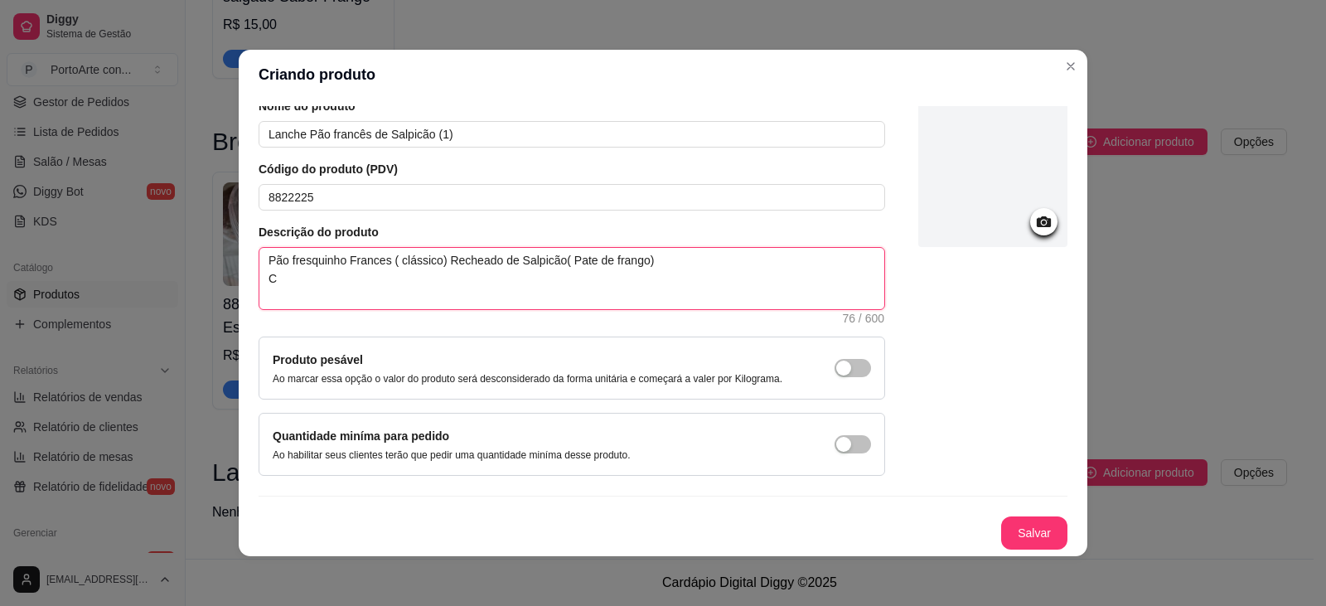
type textarea "Pão fresquinho Frances ( clássico) Recheado de Salpicão( Pate de frango) CO"
type textarea "Pão fresquinho Frances ( clássico) Recheado de Salpicão( Pate de frango) CON"
type textarea "Pão fresquinho Frances ( clássico) Recheado de Salpicão( Pate de frango) CONT"
type textarea "Pão fresquinho Frances ( clássico) Recheado de Salpicão( Pate de frango) CONTÈ"
type textarea "Pão fresquinho Frances ( clássico) Recheado de Salpicão( Pate de frango) CONTÈM"
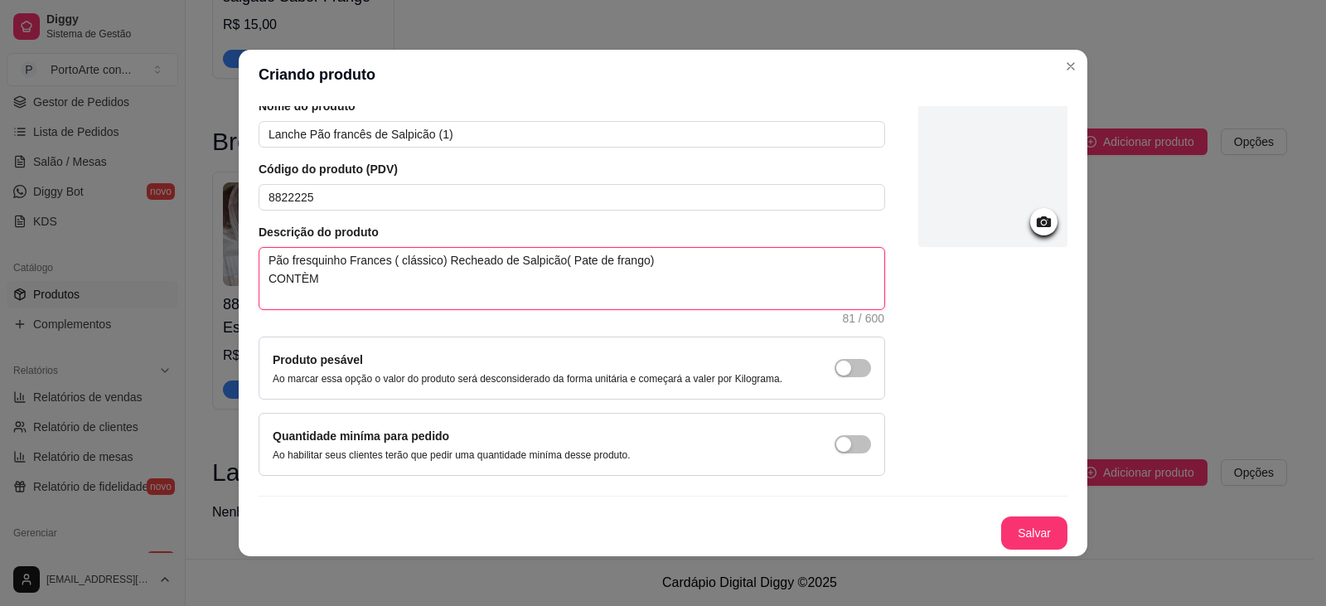
type textarea "Pão fresquinho Frances ( clássico) Recheado de Salpicão( Pate de frango) CONTÈM"
type textarea "Pão fresquinho Frances ( clássico) Recheado de Salpicão( Pate de frango) CONTÈM…"
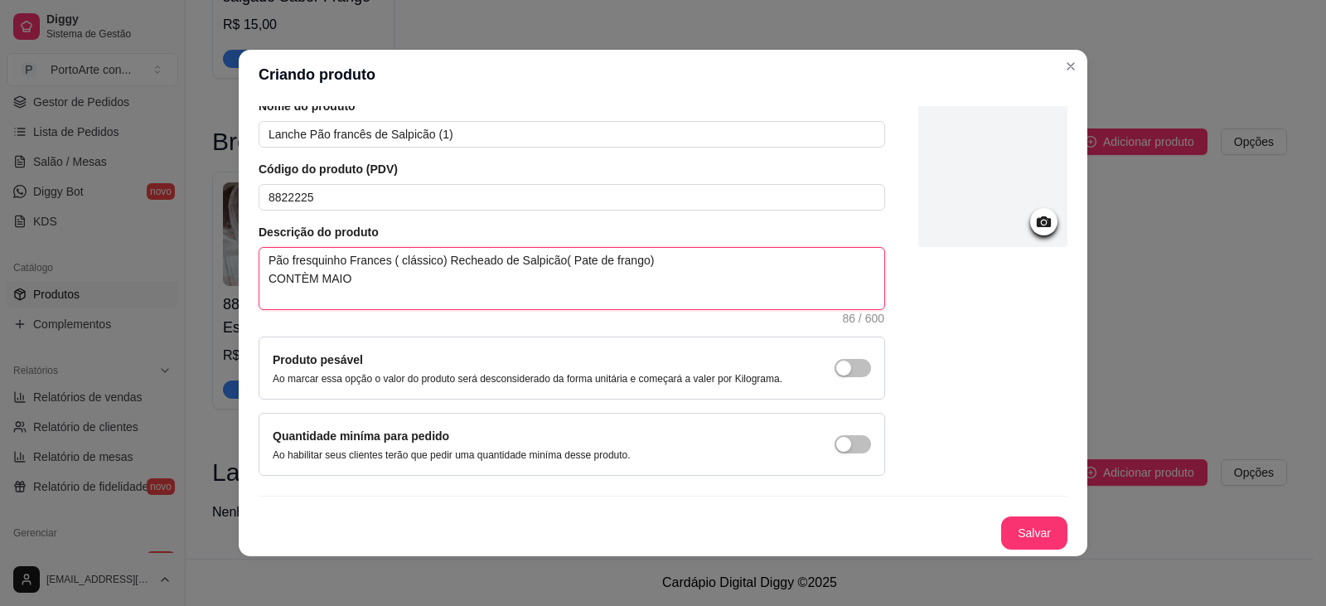
type textarea "Pão fresquinho Frances ( clássico) Recheado de Salpicão( Pate de frango) CONTÈM…"
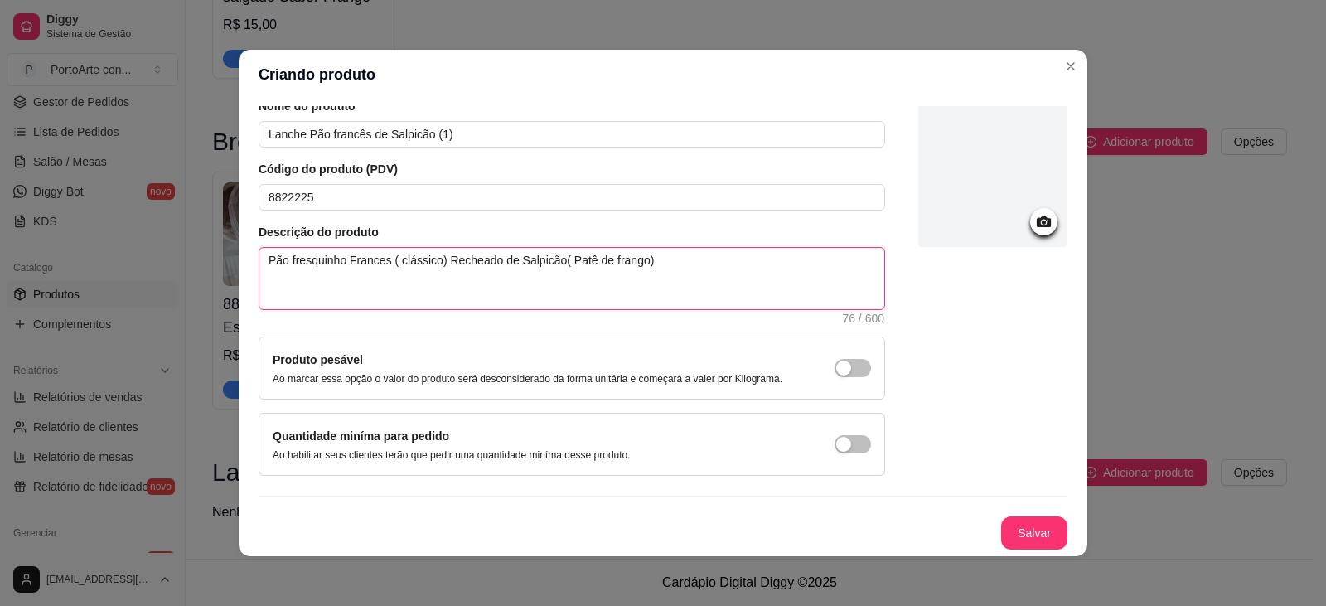
click at [647, 263] on textarea "Pão fresquinho Frances ( clássico) Recheado de Salpicão( Patê de frango)" at bounding box center [571, 278] width 625 height 61
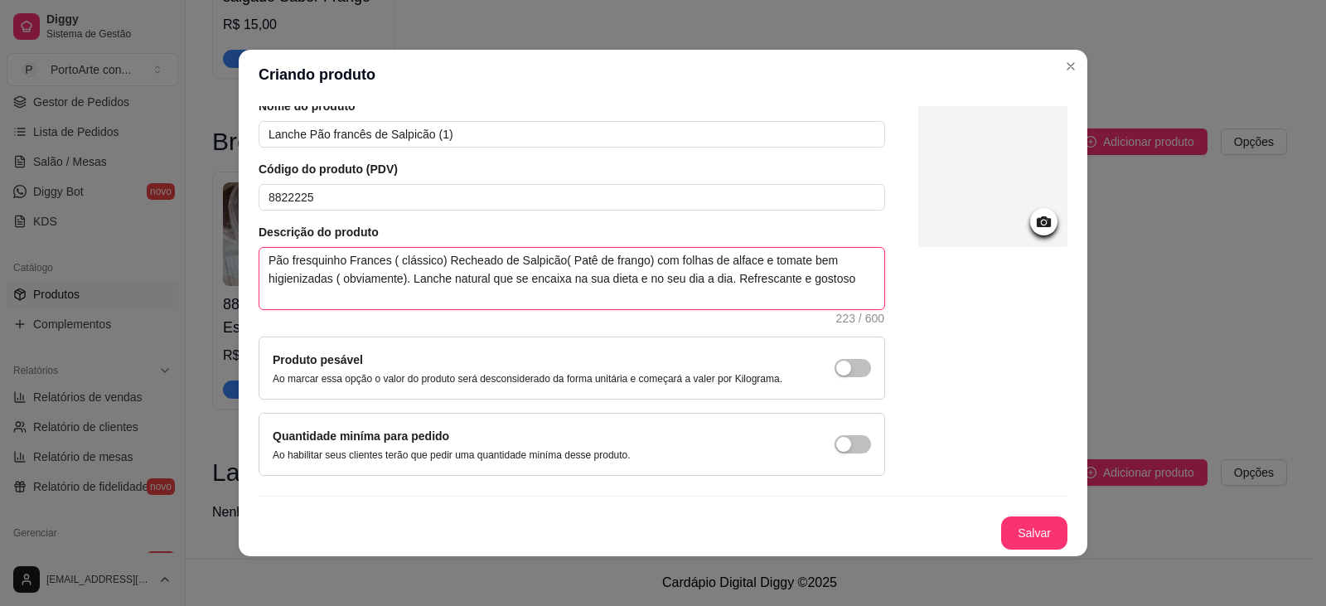
click at [833, 279] on textarea "Pão fresquinho Frances ( clássico) Recheado de Salpicão( Patê de frango) com fo…" at bounding box center [571, 278] width 625 height 61
click at [1034, 228] on icon at bounding box center [1043, 221] width 19 height 19
click at [1037, 224] on icon at bounding box center [1044, 221] width 14 height 11
click at [1037, 223] on icon at bounding box center [1044, 221] width 14 height 11
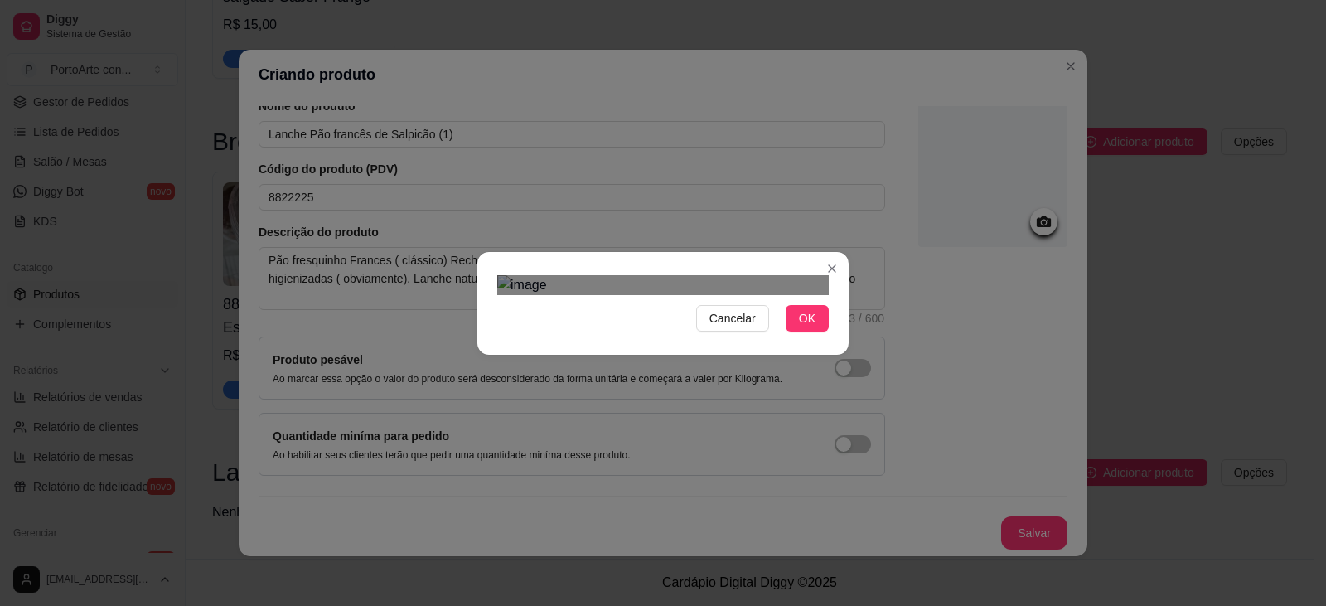
click at [767, 425] on div "Use the arrow keys to move the crop selection area" at bounding box center [669, 495] width 298 height 298
click at [805, 327] on span "OK" at bounding box center [807, 318] width 17 height 18
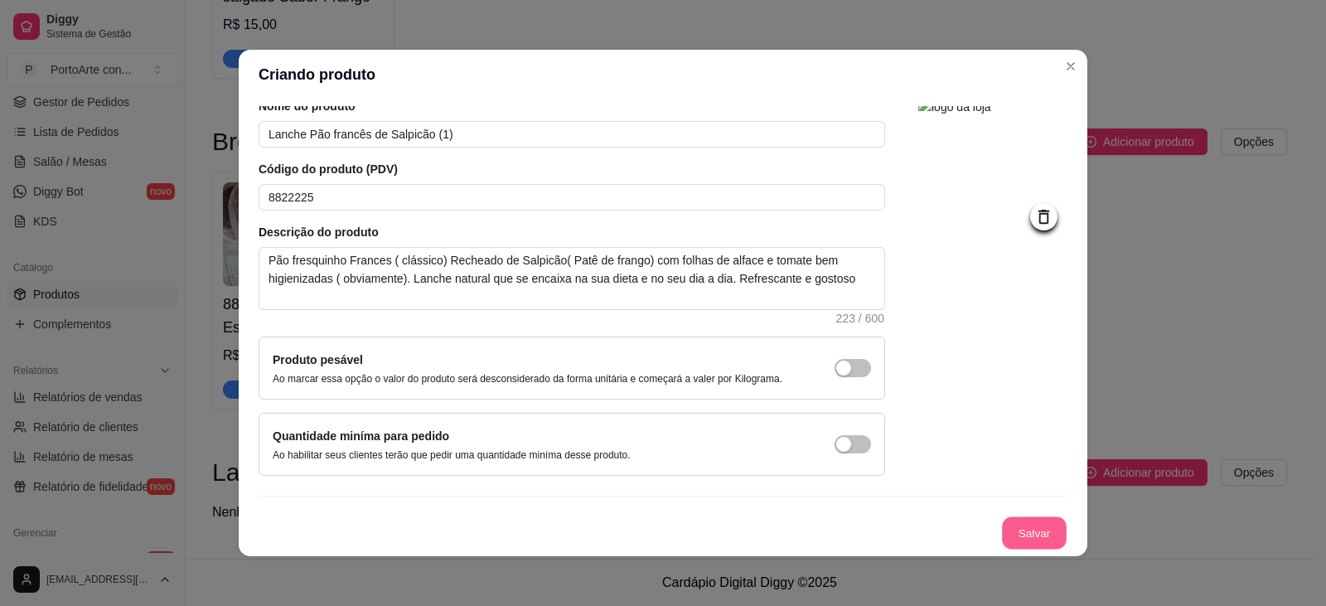
click at [1002, 540] on button "Salvar" at bounding box center [1034, 533] width 65 height 32
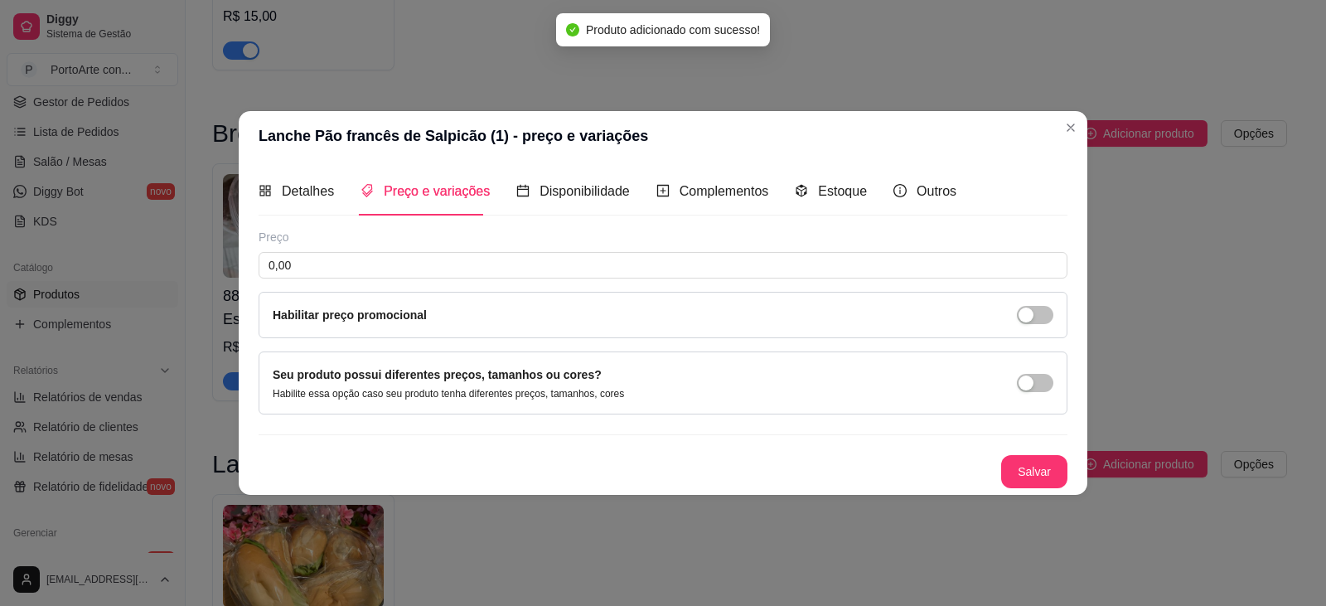
scroll to position [0, 0]
click at [404, 271] on input "0,00" at bounding box center [663, 265] width 809 height 27
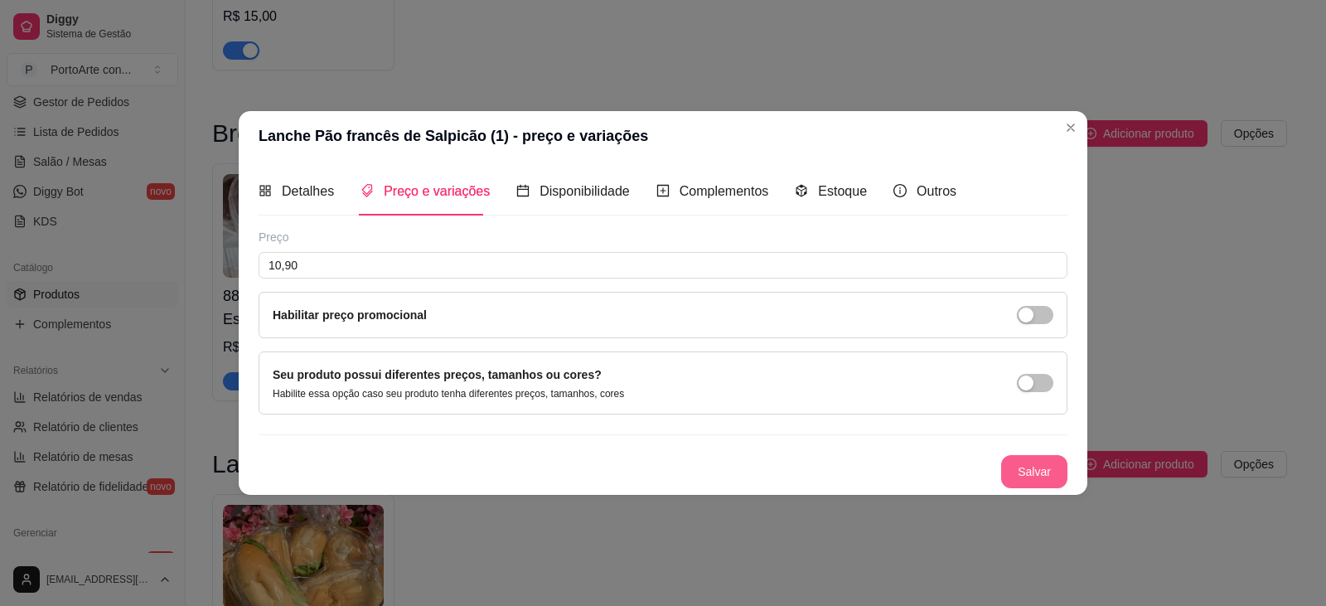
click at [1032, 473] on button "Salvar" at bounding box center [1034, 471] width 66 height 33
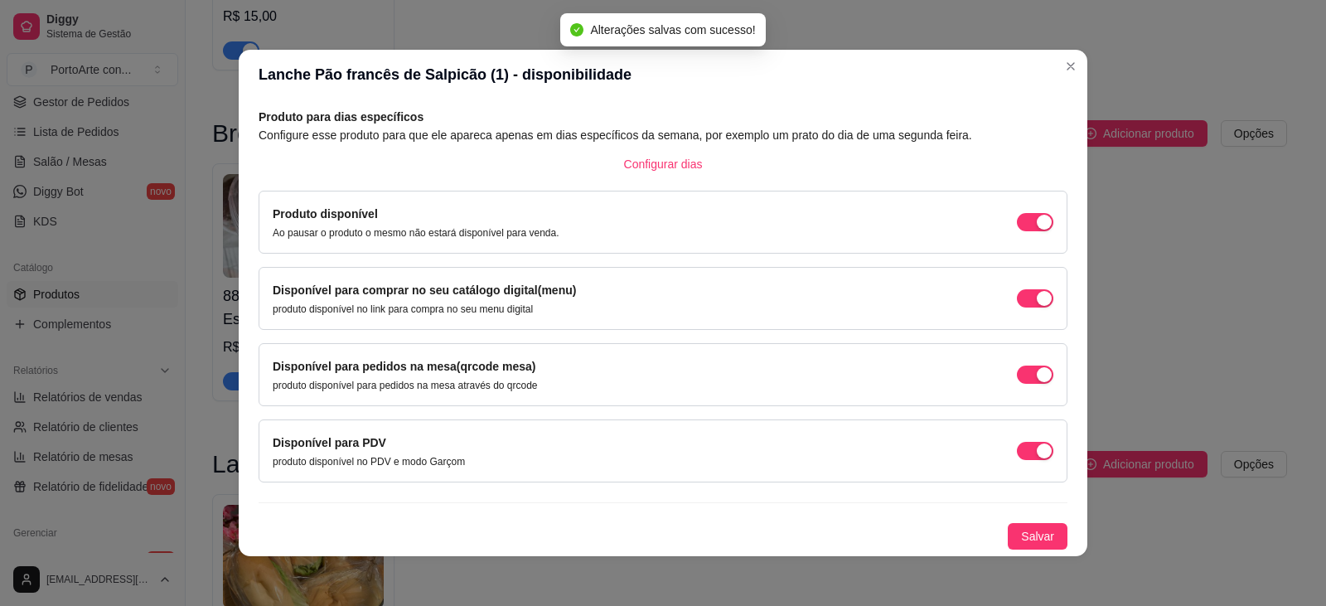
scroll to position [3, 0]
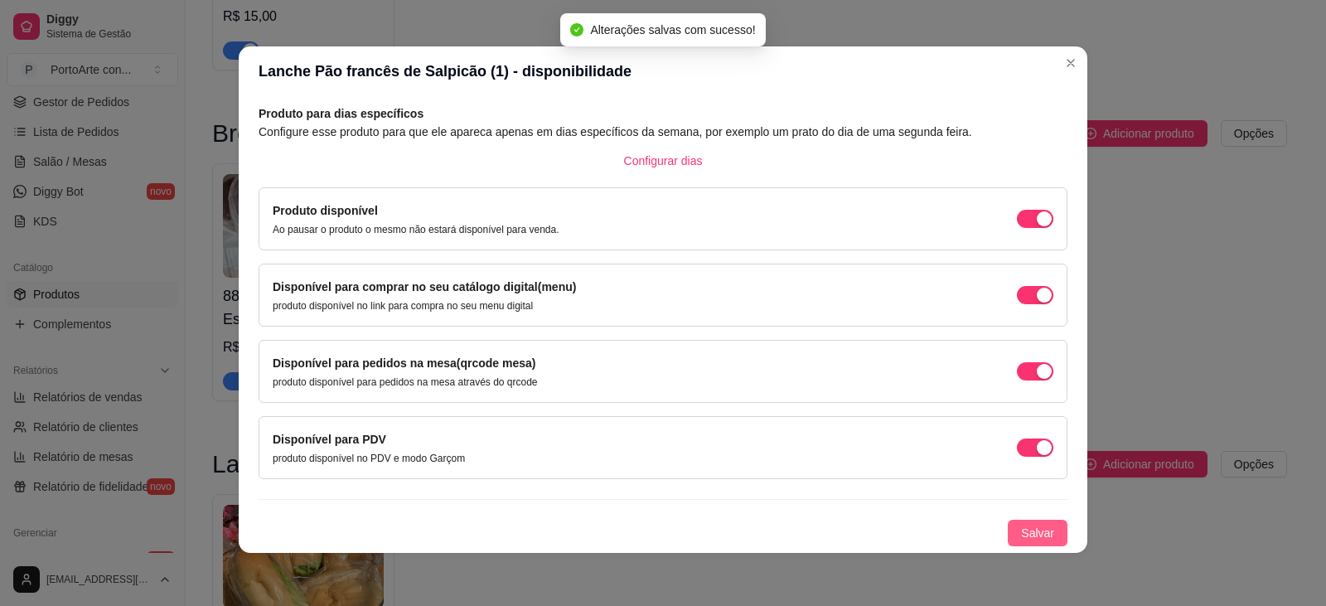
click at [1028, 537] on span "Salvar" at bounding box center [1037, 533] width 33 height 18
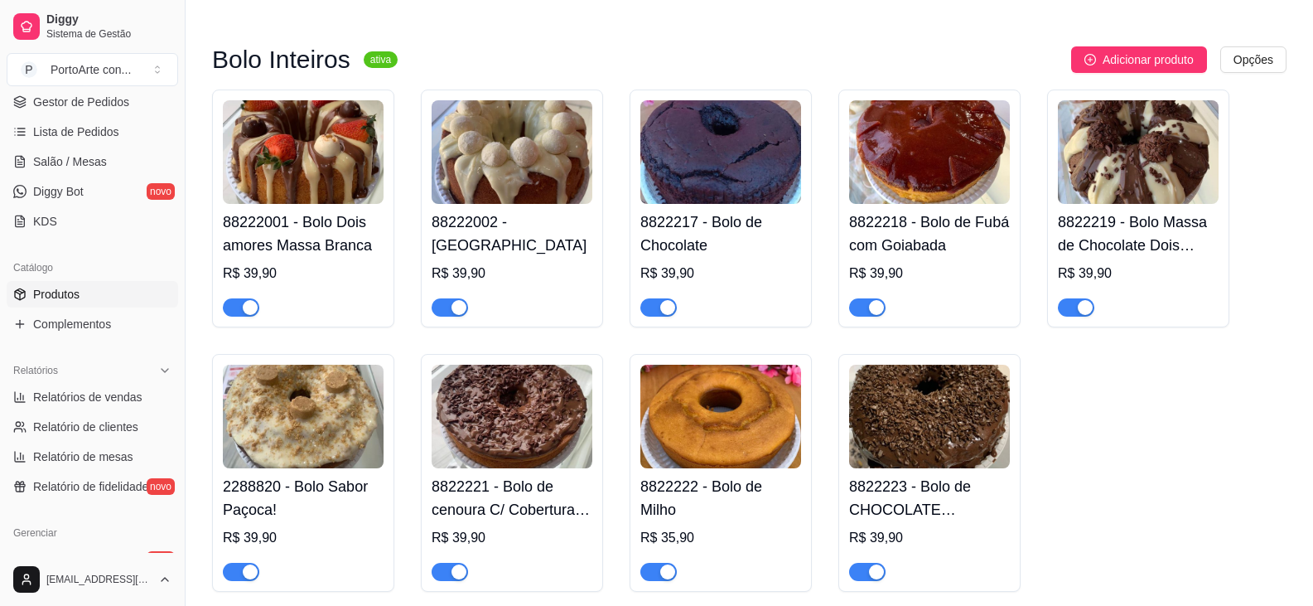
scroll to position [0, 0]
